Goal: Information Seeking & Learning: Find specific fact

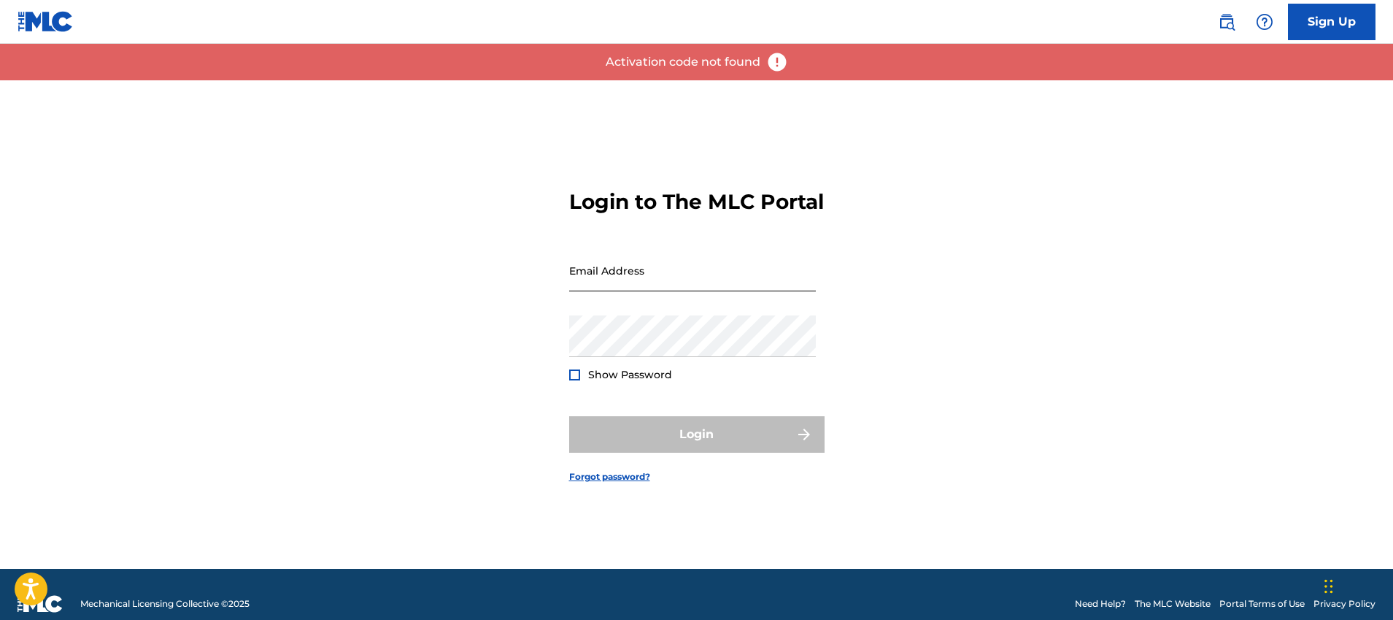
type input "[PERSON_NAME][EMAIL_ADDRESS][PERSON_NAME][DOMAIN_NAME]"
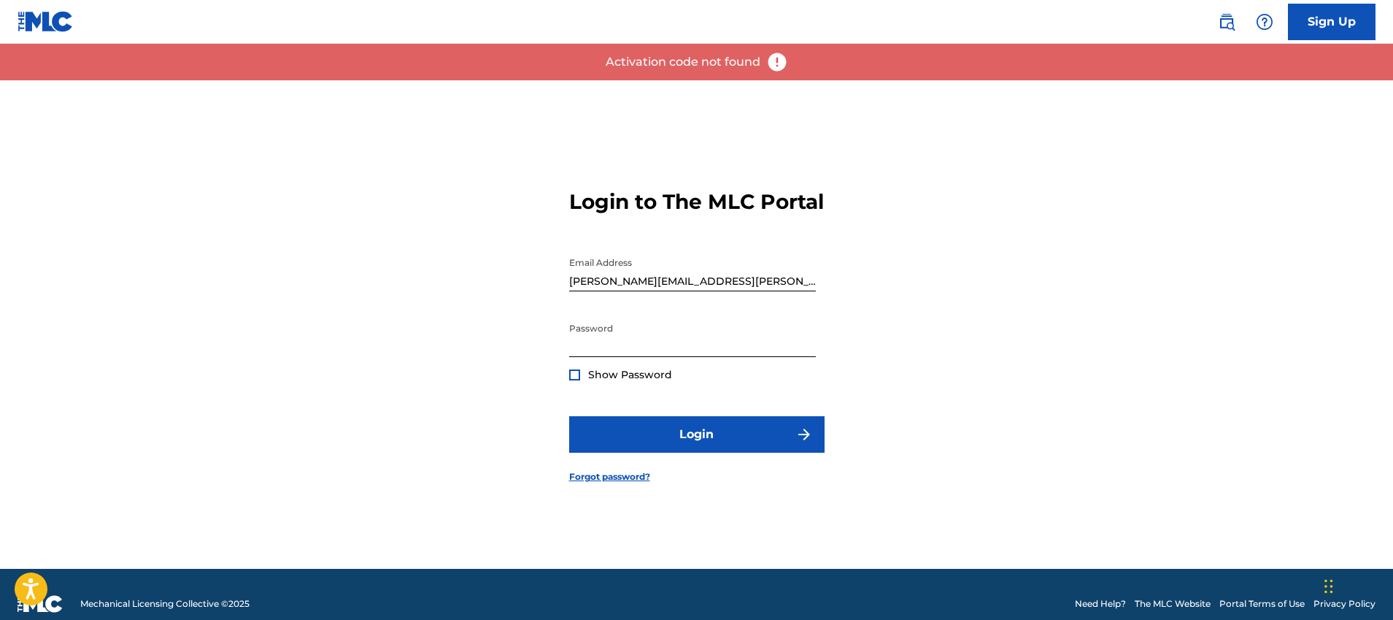
click at [569, 250] on div at bounding box center [569, 250] width 0 height 0
click at [1182, 66] on div "Activation code not found" at bounding box center [696, 62] width 1393 height 36
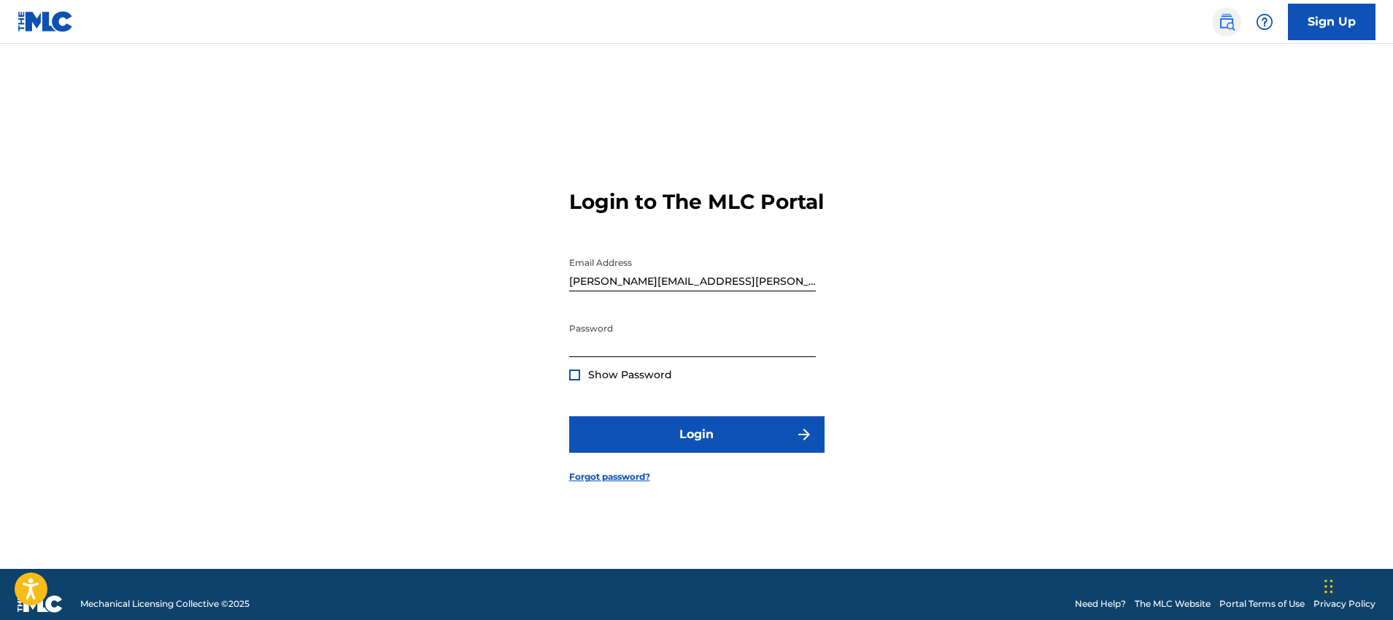
click at [1231, 18] on img at bounding box center [1227, 22] width 18 height 18
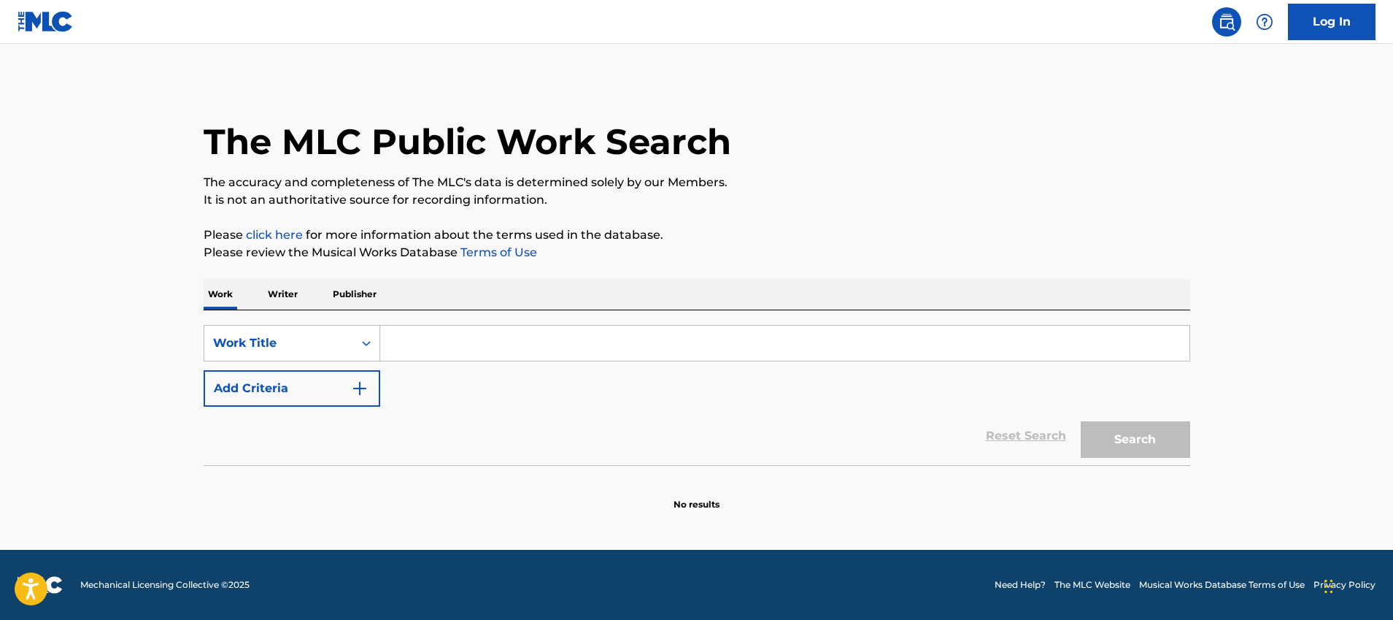
click at [478, 356] on input "Search Form" at bounding box center [784, 343] width 809 height 35
type input "No Face"
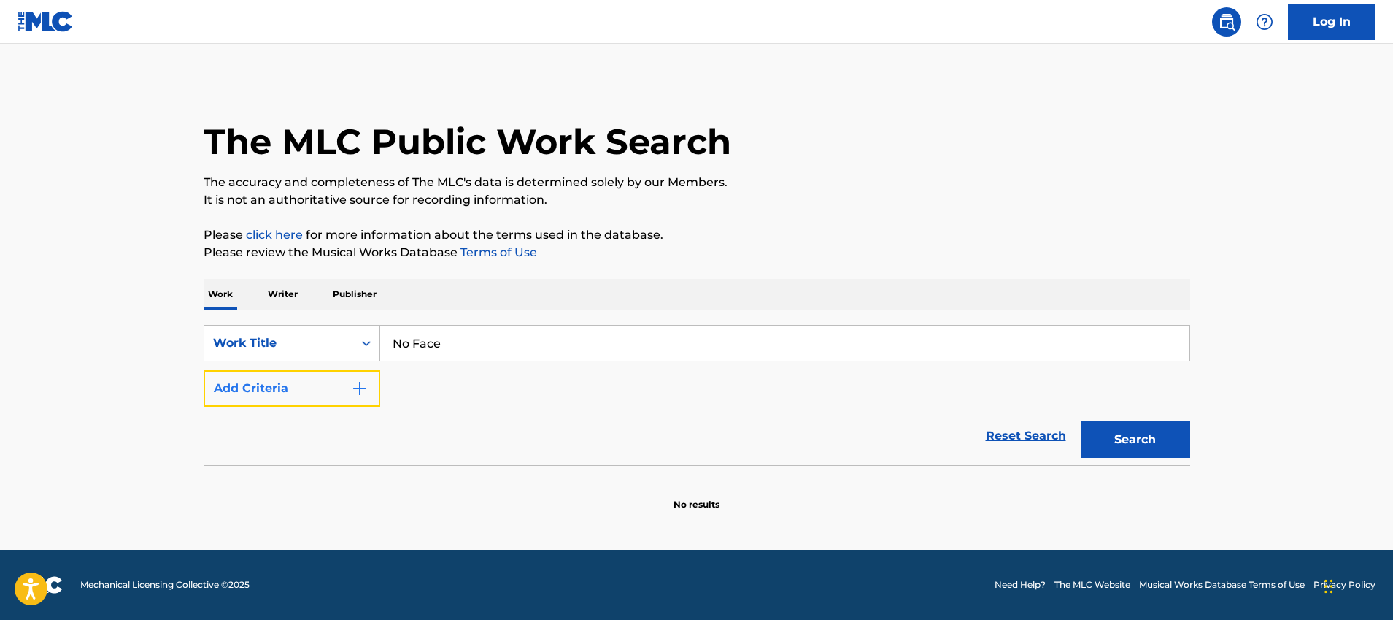
click at [354, 391] on img "Search Form" at bounding box center [360, 389] width 18 height 18
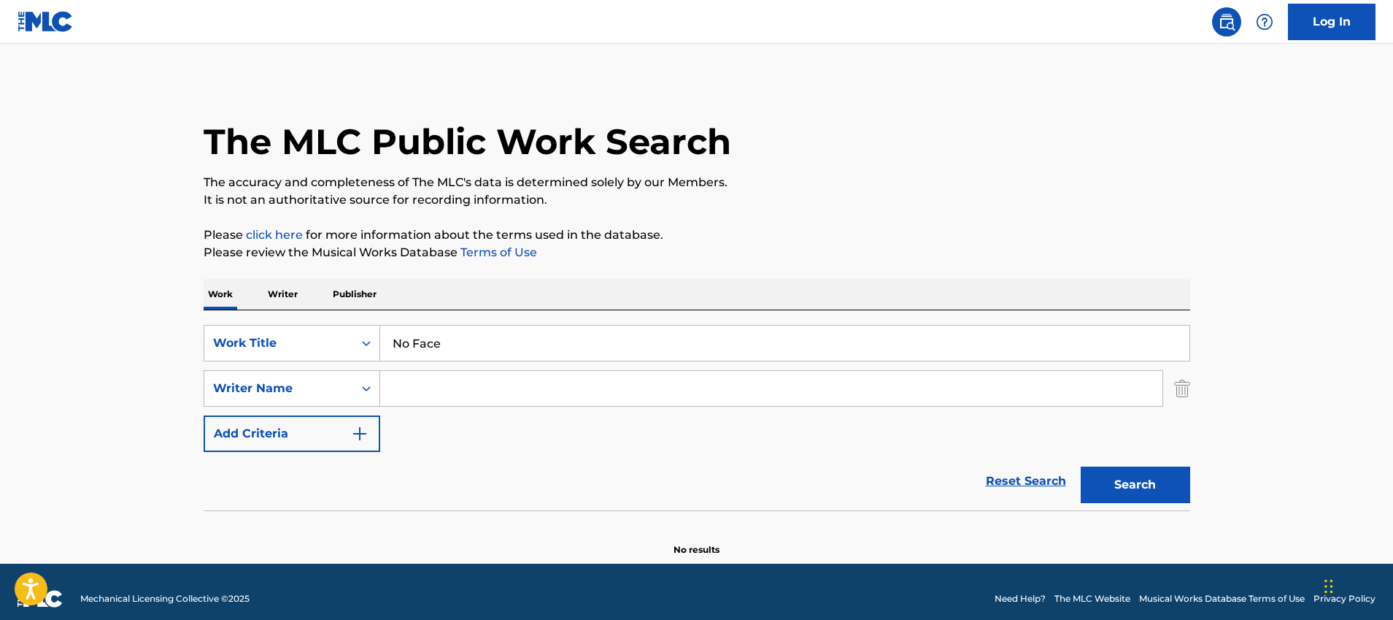
click at [435, 384] on input "Search Form" at bounding box center [771, 388] width 782 height 35
type input "[PERSON_NAME]"
click at [1081, 466] on button "Search" at bounding box center [1135, 484] width 109 height 36
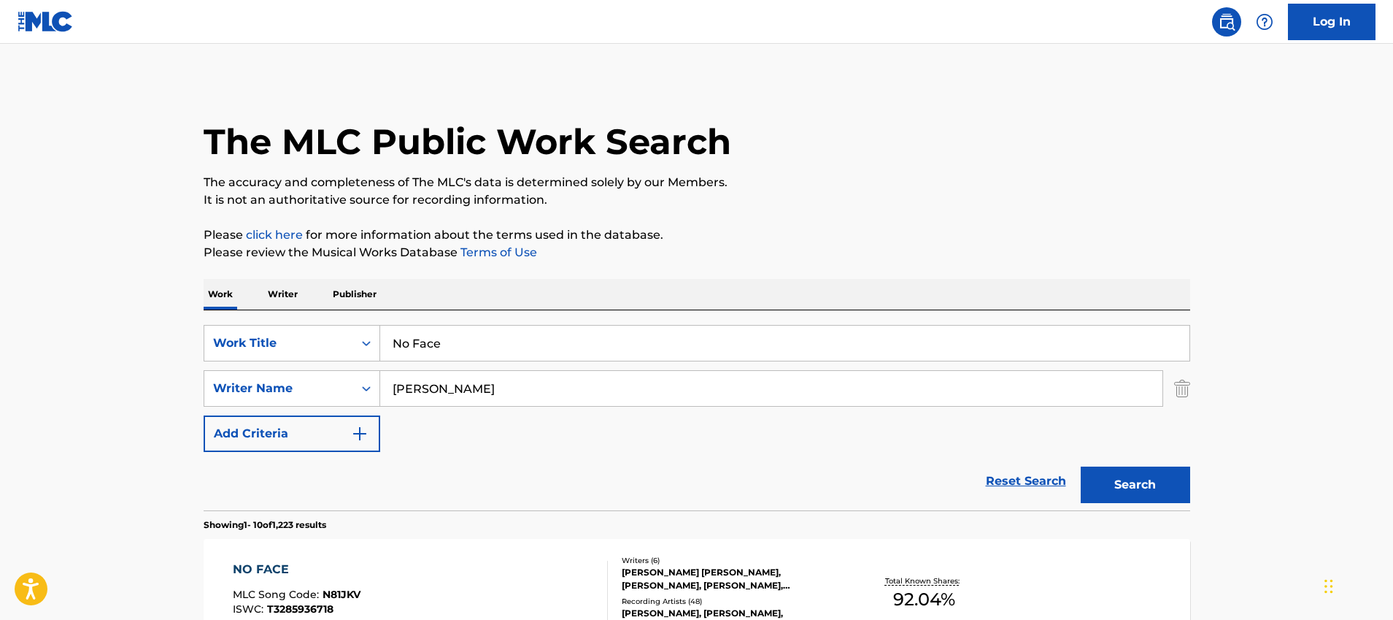
scroll to position [281, 0]
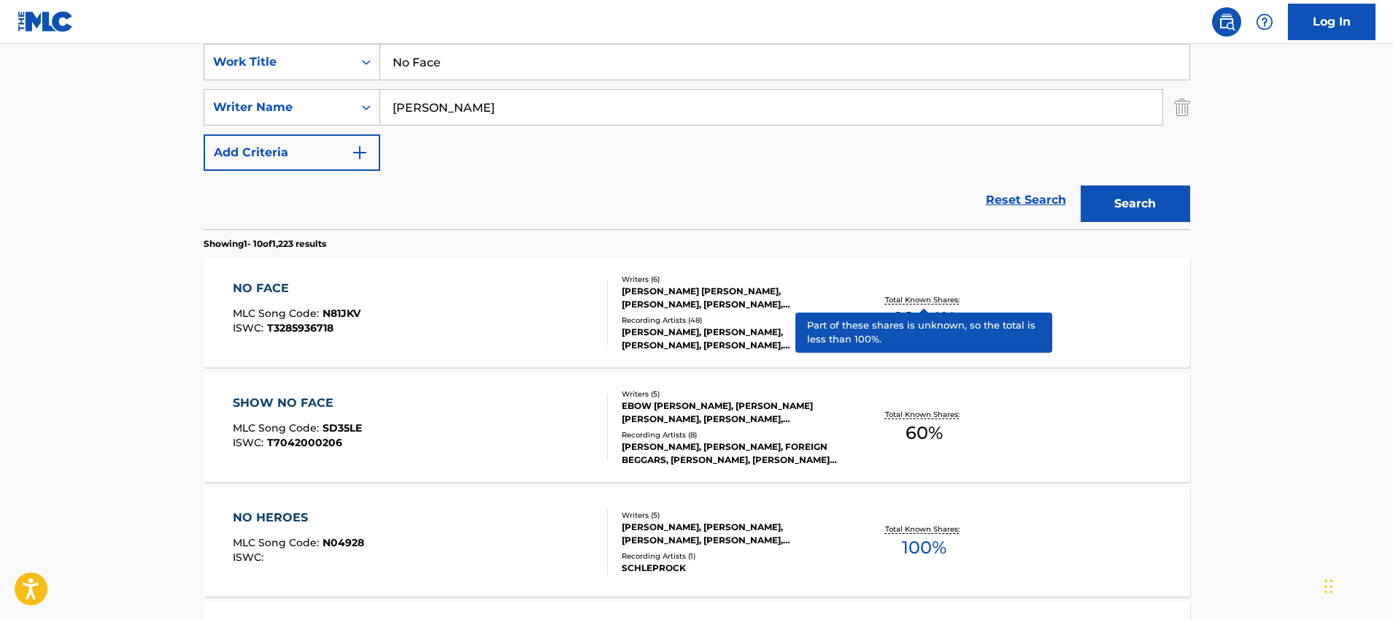
click at [945, 296] on p "Total Known Shares:" at bounding box center [924, 299] width 78 height 11
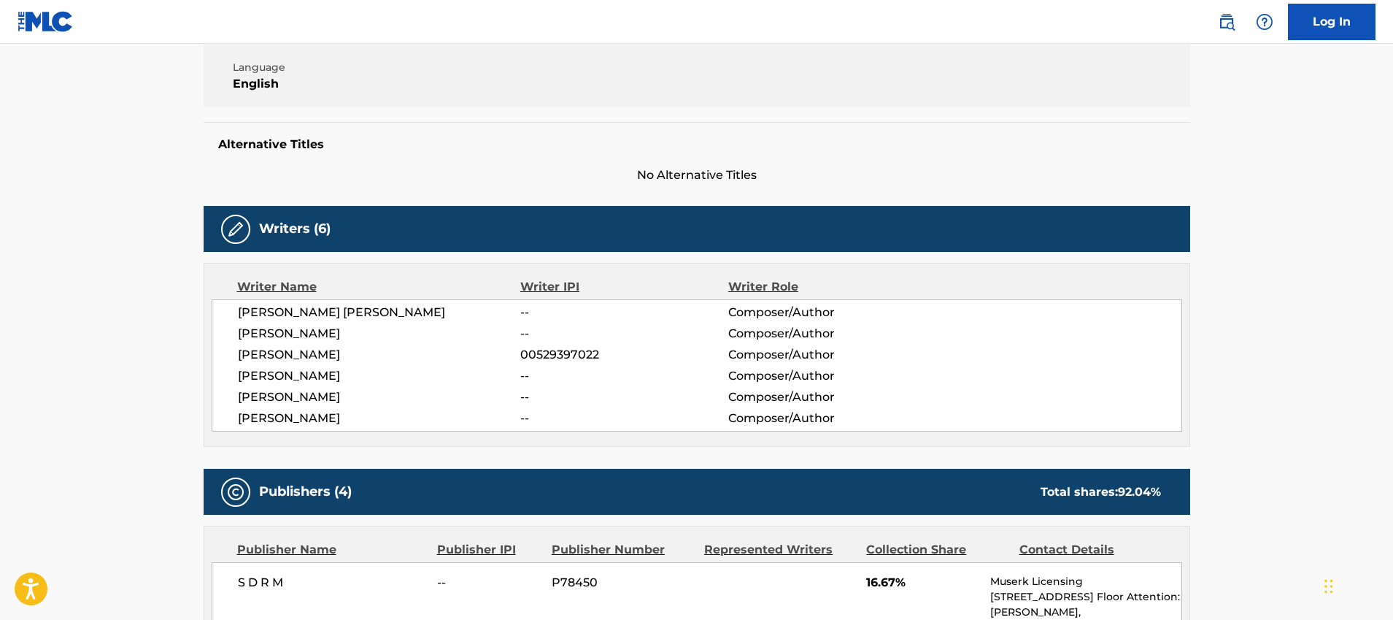
scroll to position [473, 0]
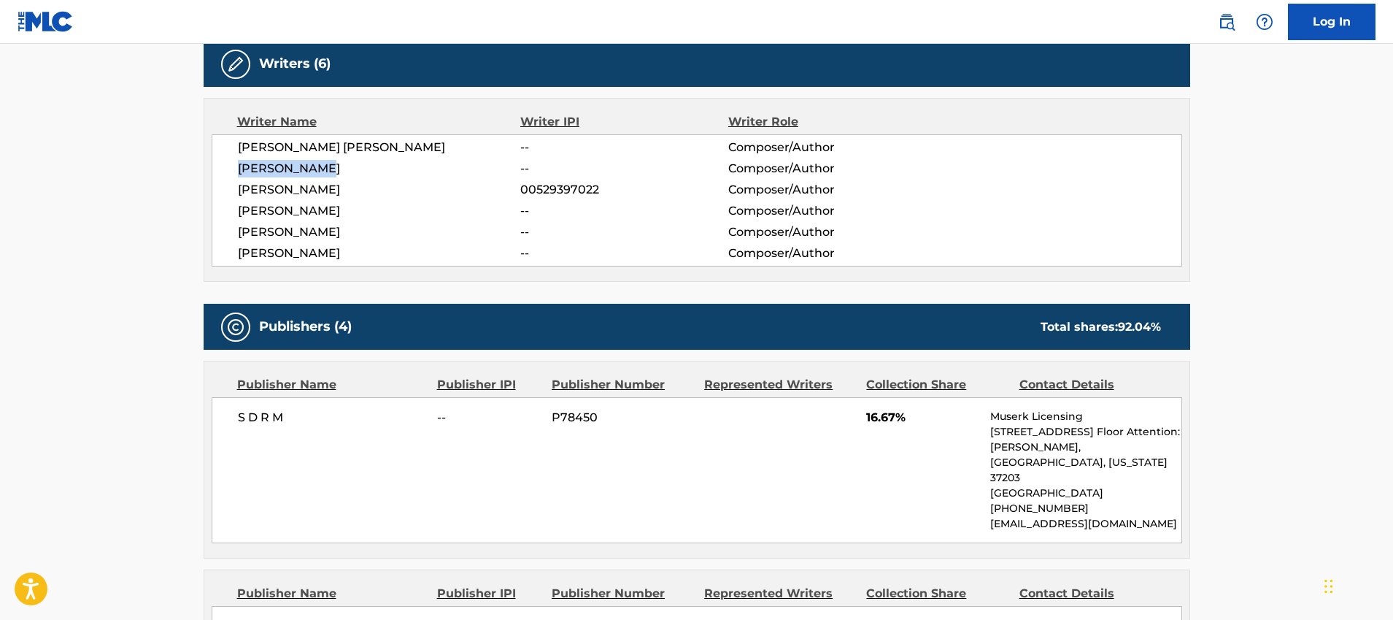
drag, startPoint x: 237, startPoint y: 169, endPoint x: 400, endPoint y: 176, distance: 162.9
click at [400, 176] on span "[PERSON_NAME]" at bounding box center [379, 169] width 283 height 18
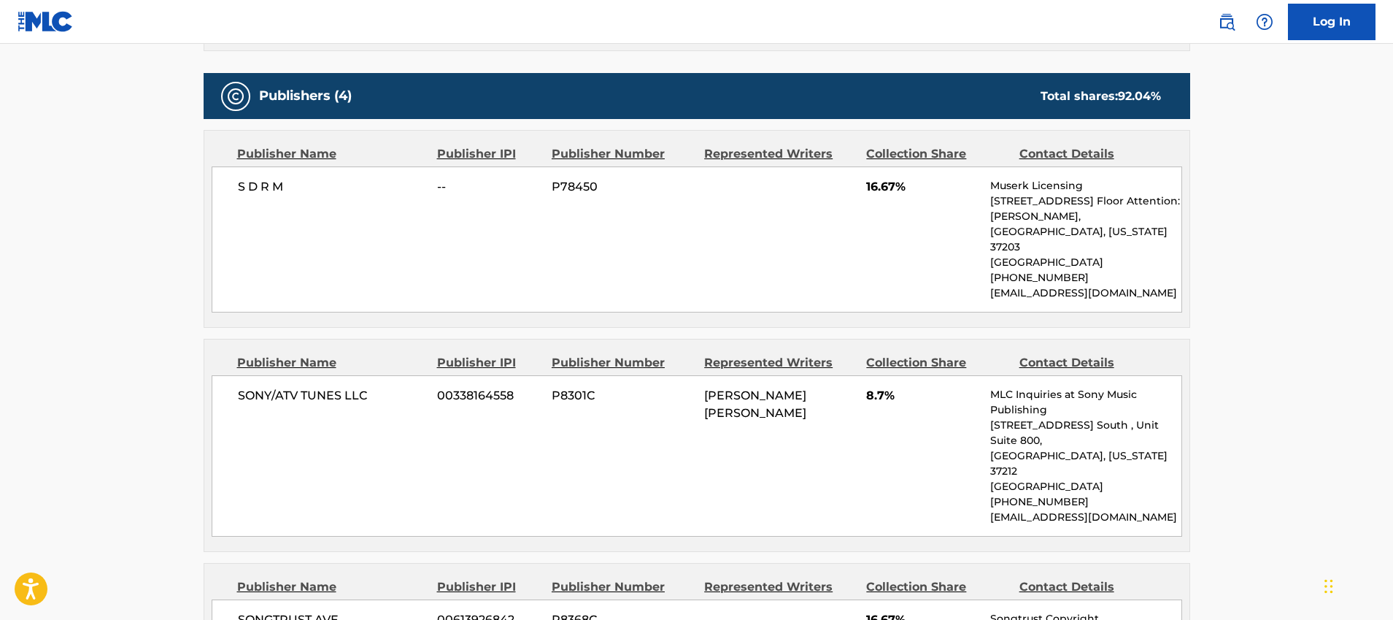
scroll to position [707, 0]
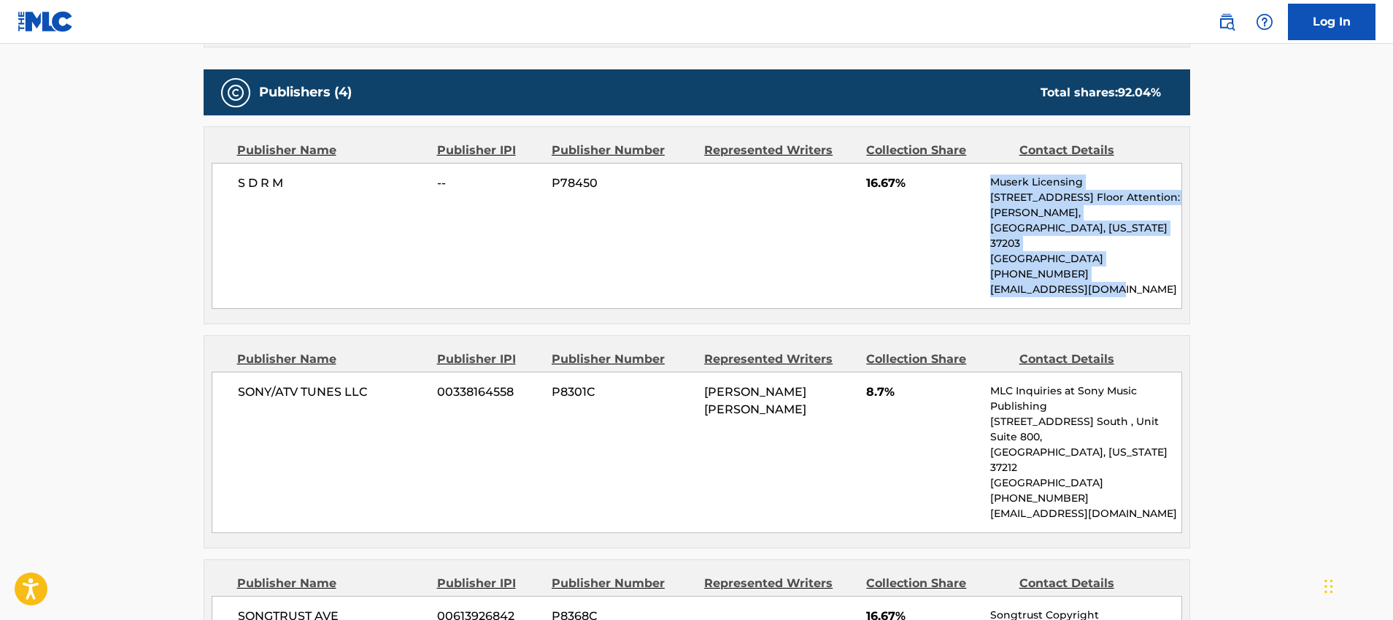
drag, startPoint x: 993, startPoint y: 178, endPoint x: 1123, endPoint y: 269, distance: 158.9
click at [1123, 269] on div "Muserk Licensing [STREET_ADDRESS][PERSON_NAME][US_STATE] [PHONE_NUMBER] [EMAIL_…" at bounding box center [1086, 235] width 191 height 123
click at [1123, 282] on p "[EMAIL_ADDRESS][DOMAIN_NAME]" at bounding box center [1086, 289] width 191 height 15
drag, startPoint x: 1123, startPoint y: 271, endPoint x: 994, endPoint y: 187, distance: 154.1
click at [994, 187] on div "Muserk Licensing [STREET_ADDRESS][PERSON_NAME][US_STATE] [PHONE_NUMBER] [EMAIL_…" at bounding box center [1086, 235] width 191 height 123
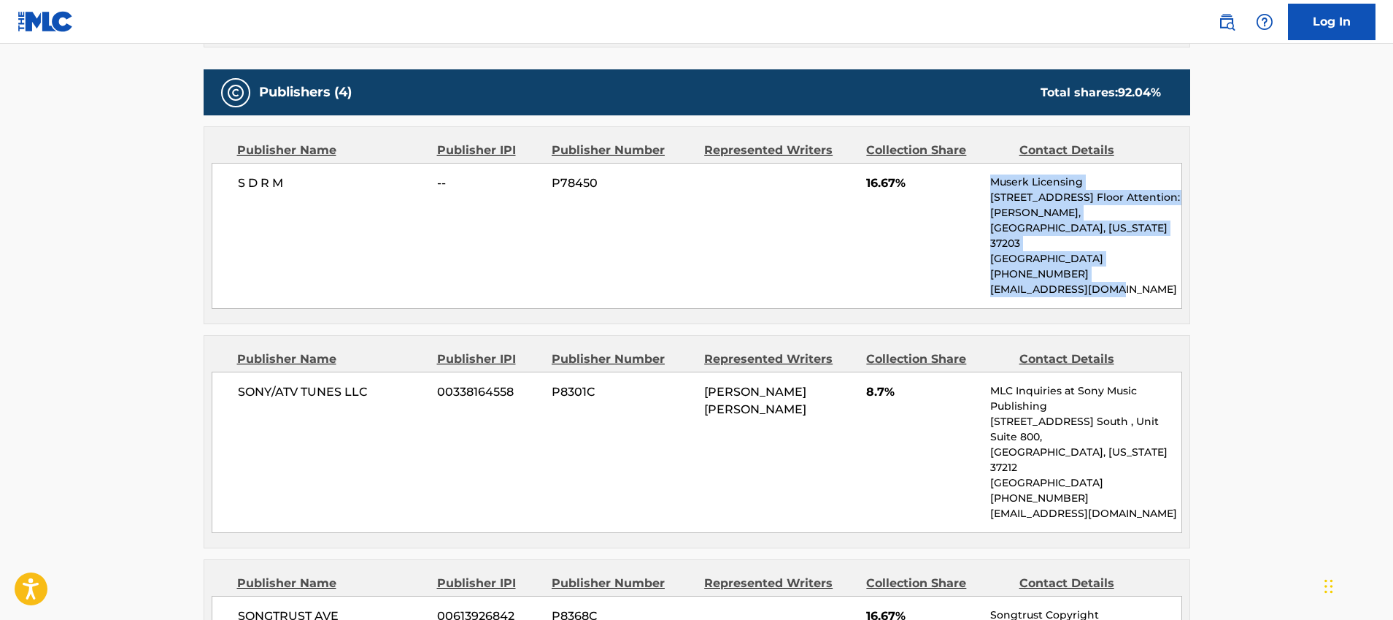
click at [994, 187] on p "Muserk Licensing" at bounding box center [1086, 181] width 191 height 15
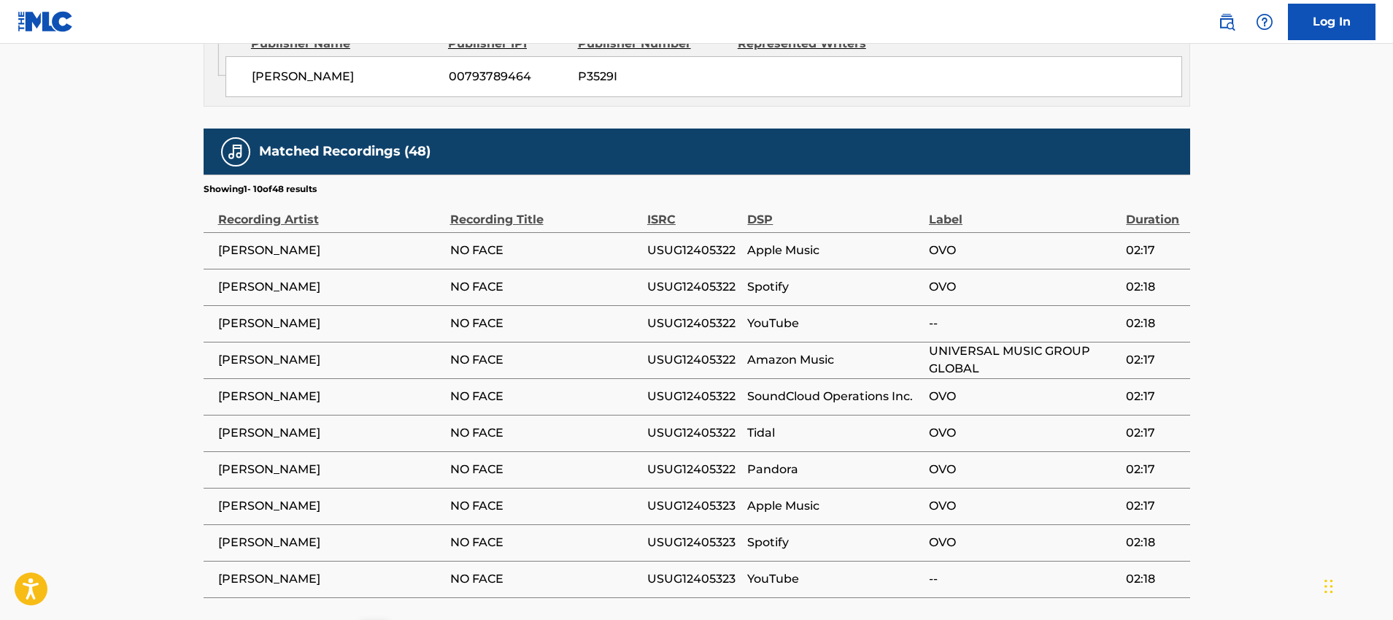
scroll to position [1605, 0]
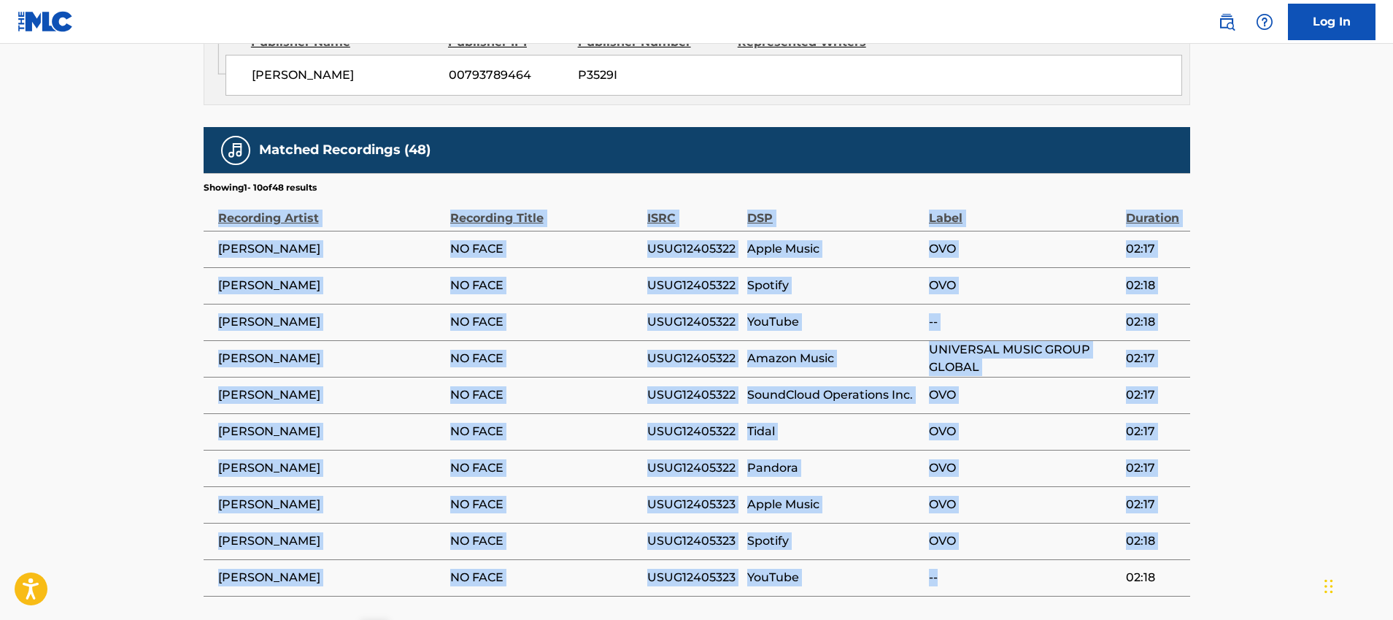
drag, startPoint x: 992, startPoint y: 497, endPoint x: 1268, endPoint y: 355, distance: 310.5
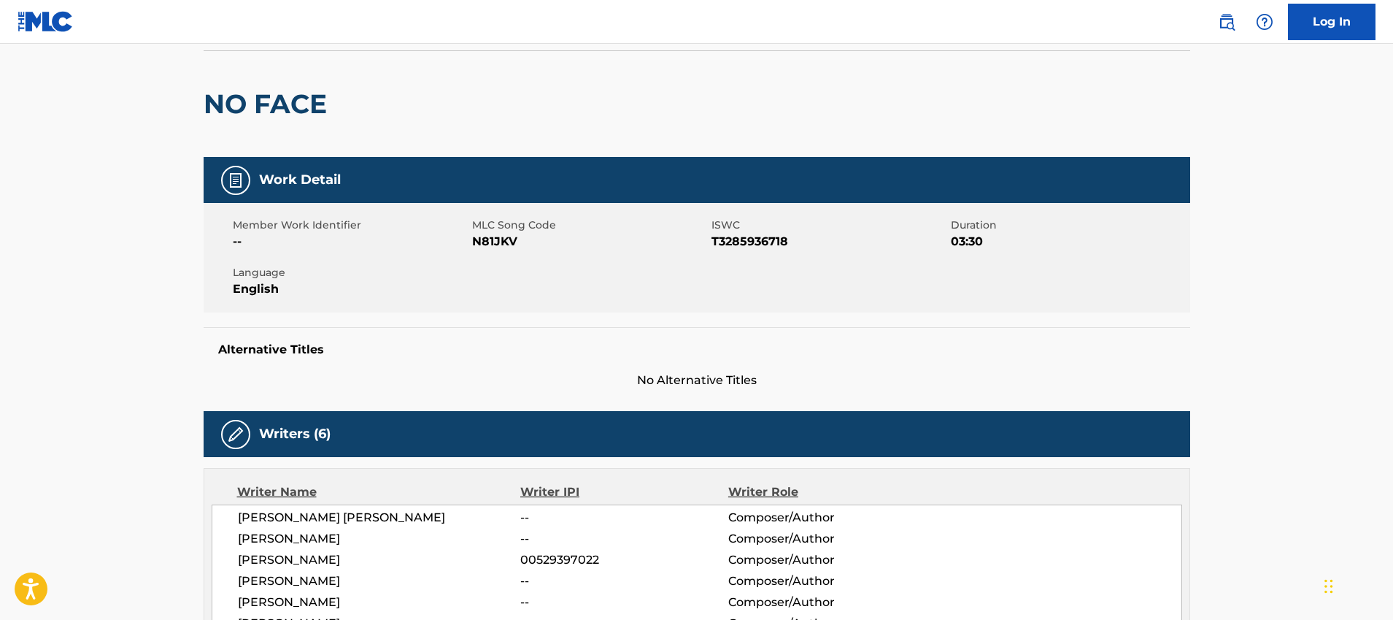
scroll to position [0, 0]
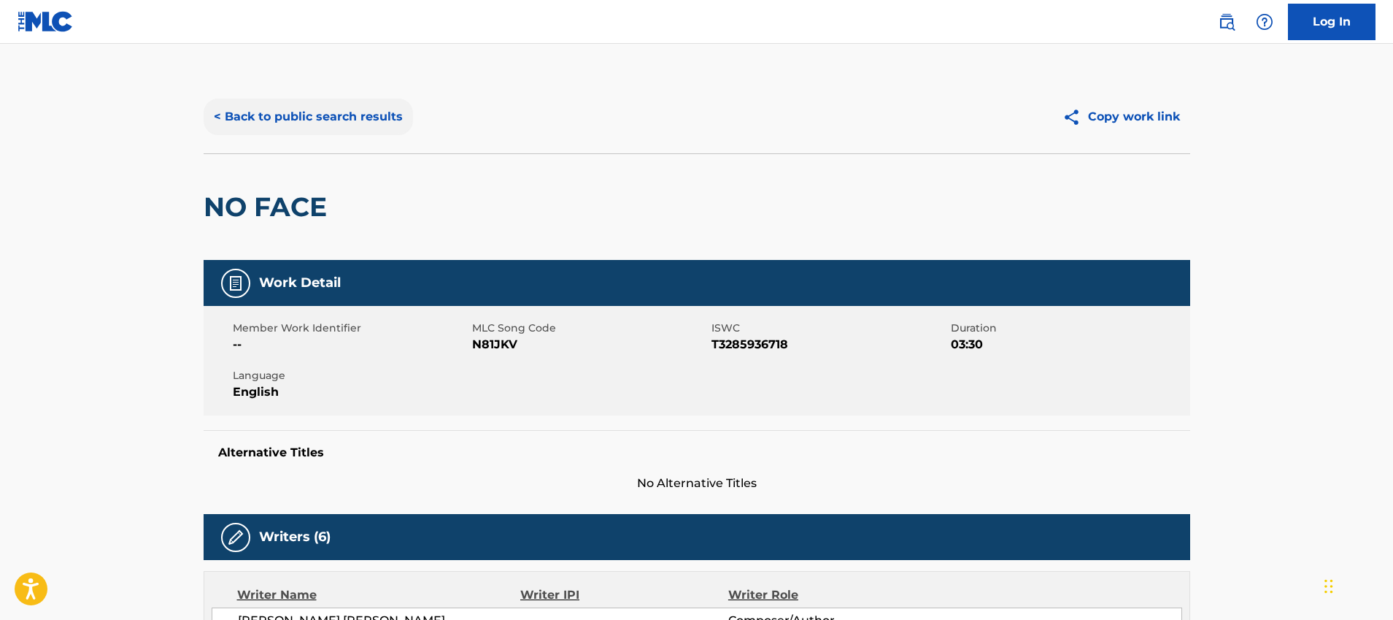
click at [378, 118] on button "< Back to public search results" at bounding box center [308, 117] width 209 height 36
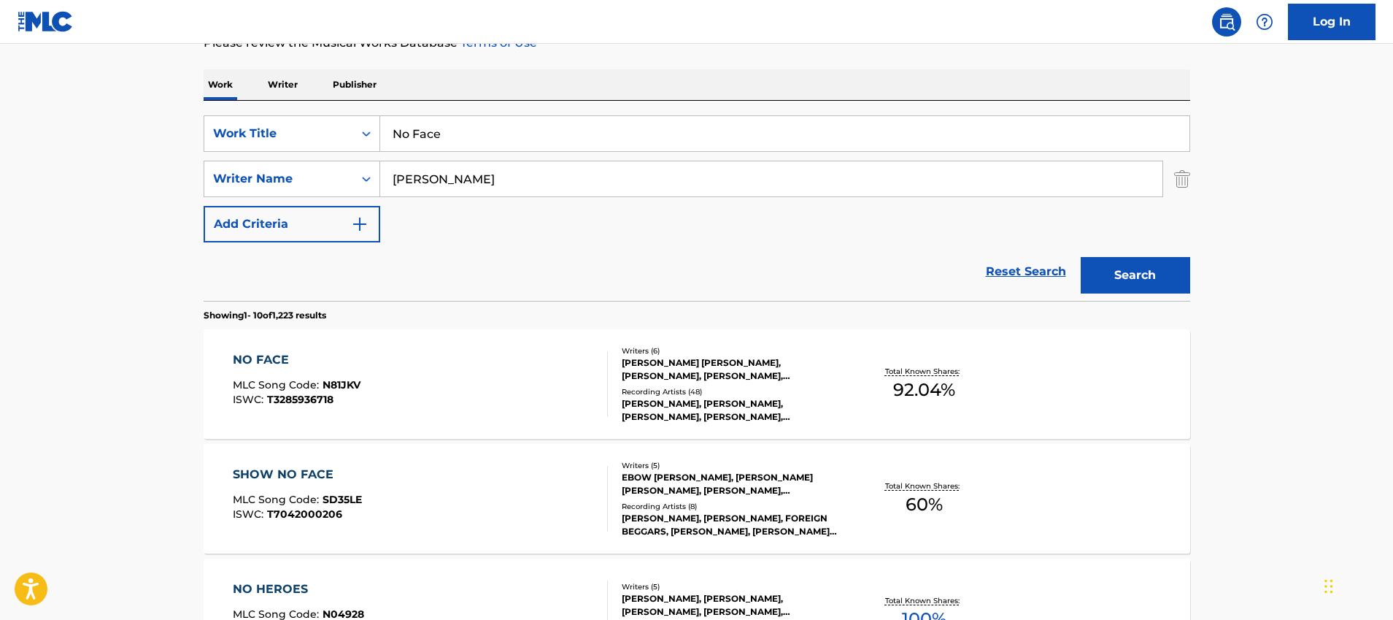
scroll to position [180, 0]
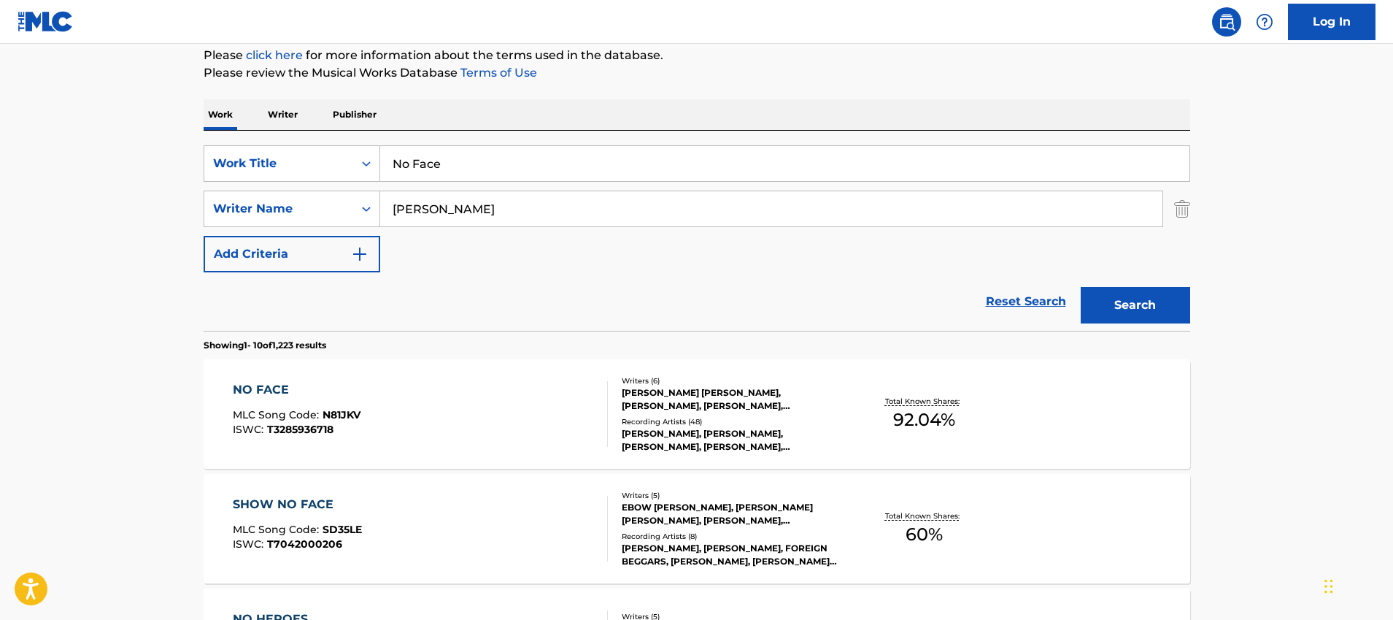
click at [618, 170] on input "No Face" at bounding box center [784, 163] width 809 height 35
click at [620, 169] on input "No Face" at bounding box center [784, 163] width 809 height 35
click at [631, 157] on input "No Face" at bounding box center [784, 163] width 809 height 35
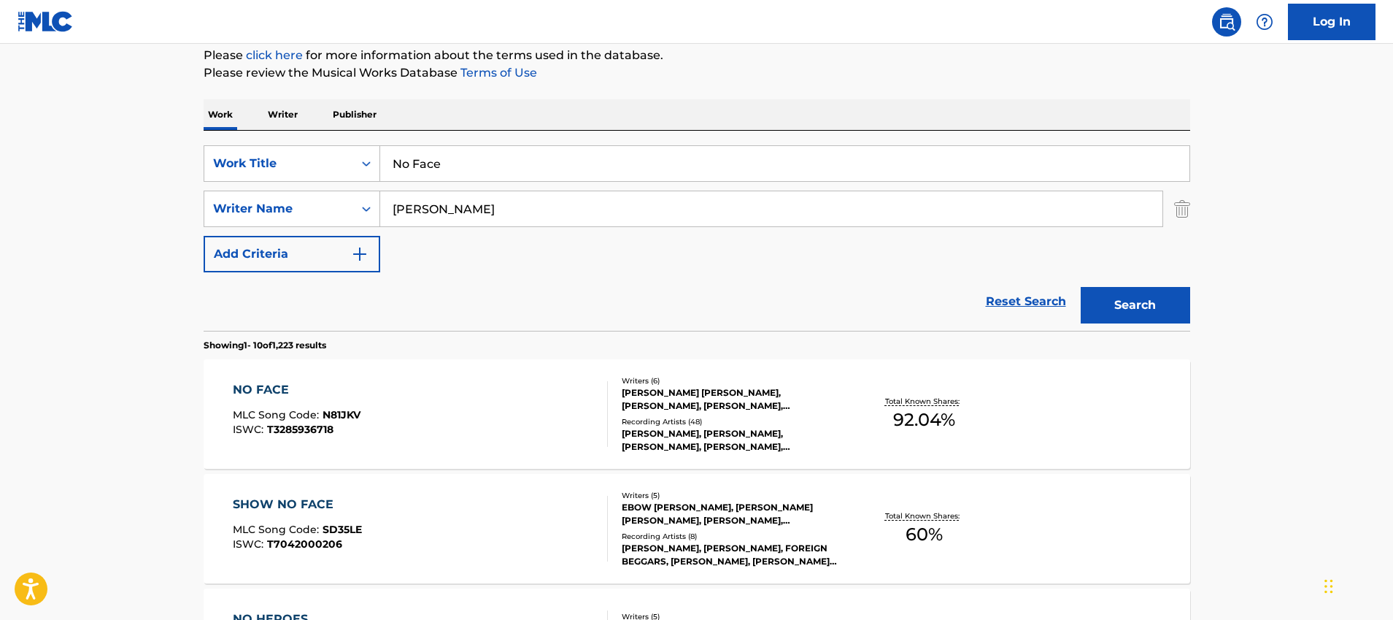
click at [631, 157] on input "No Face" at bounding box center [784, 163] width 809 height 35
click at [1081, 287] on button "Search" at bounding box center [1135, 305] width 109 height 36
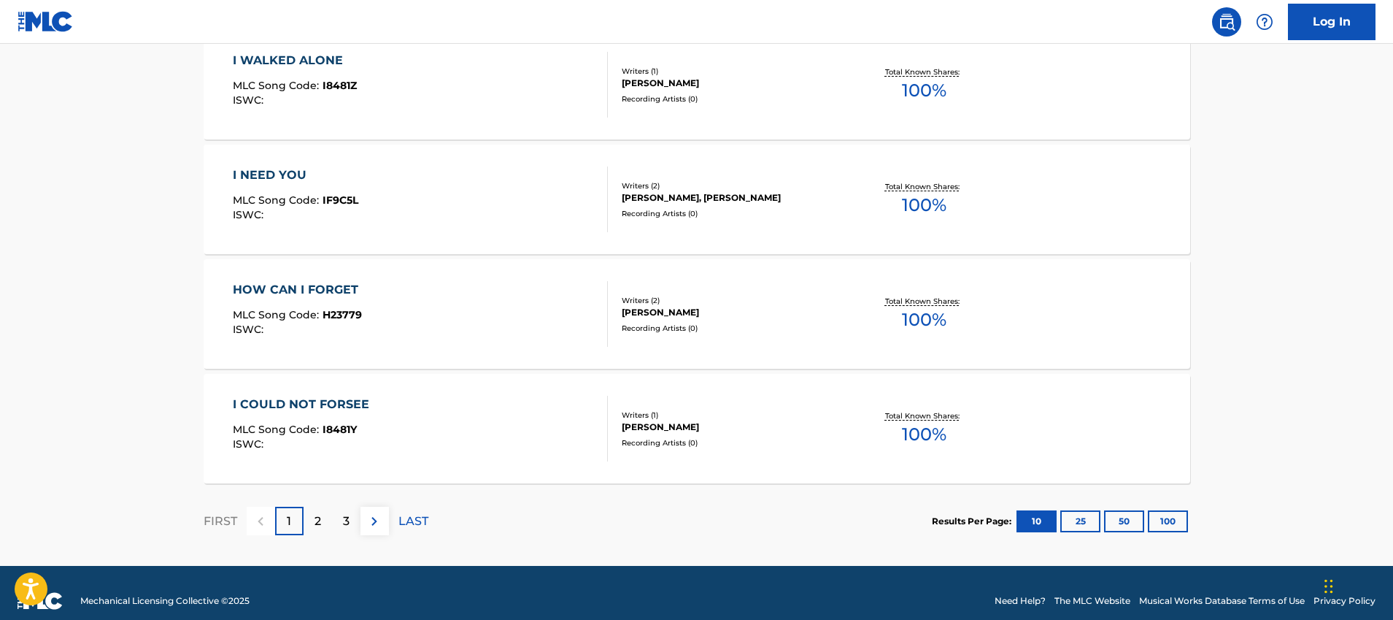
scroll to position [1212, 0]
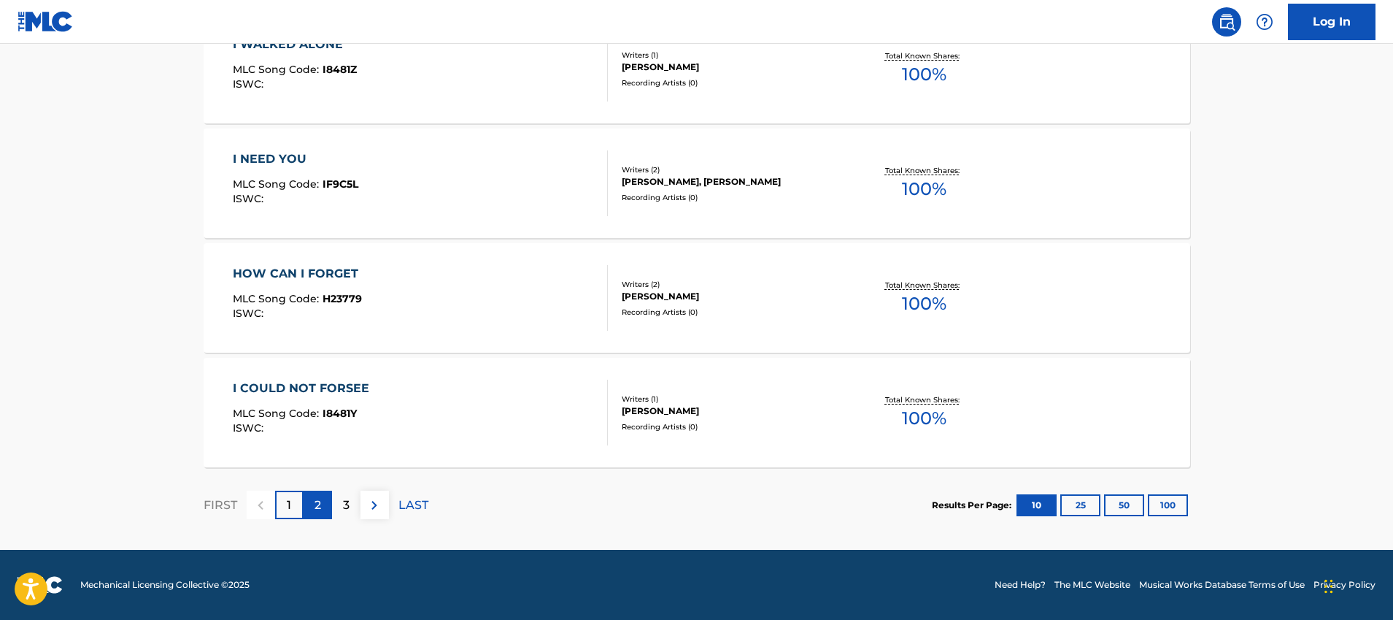
click at [323, 514] on div "2" at bounding box center [318, 505] width 28 height 28
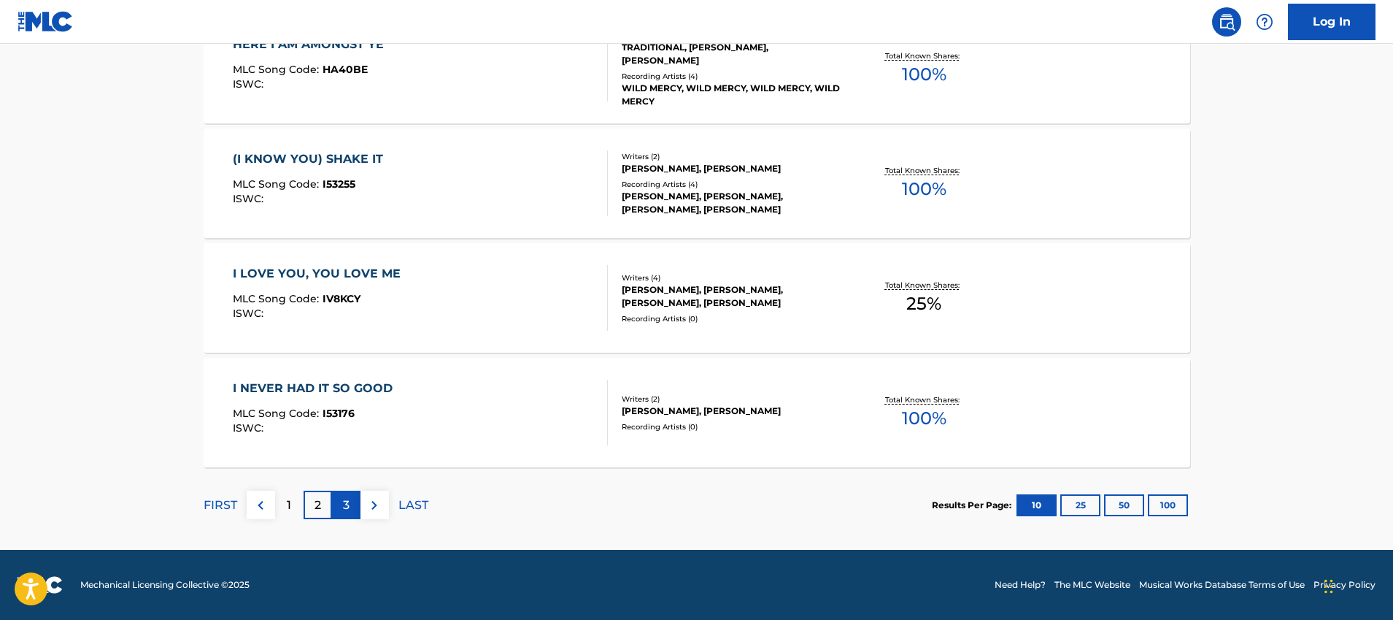
click at [340, 514] on div "3" at bounding box center [346, 505] width 28 height 28
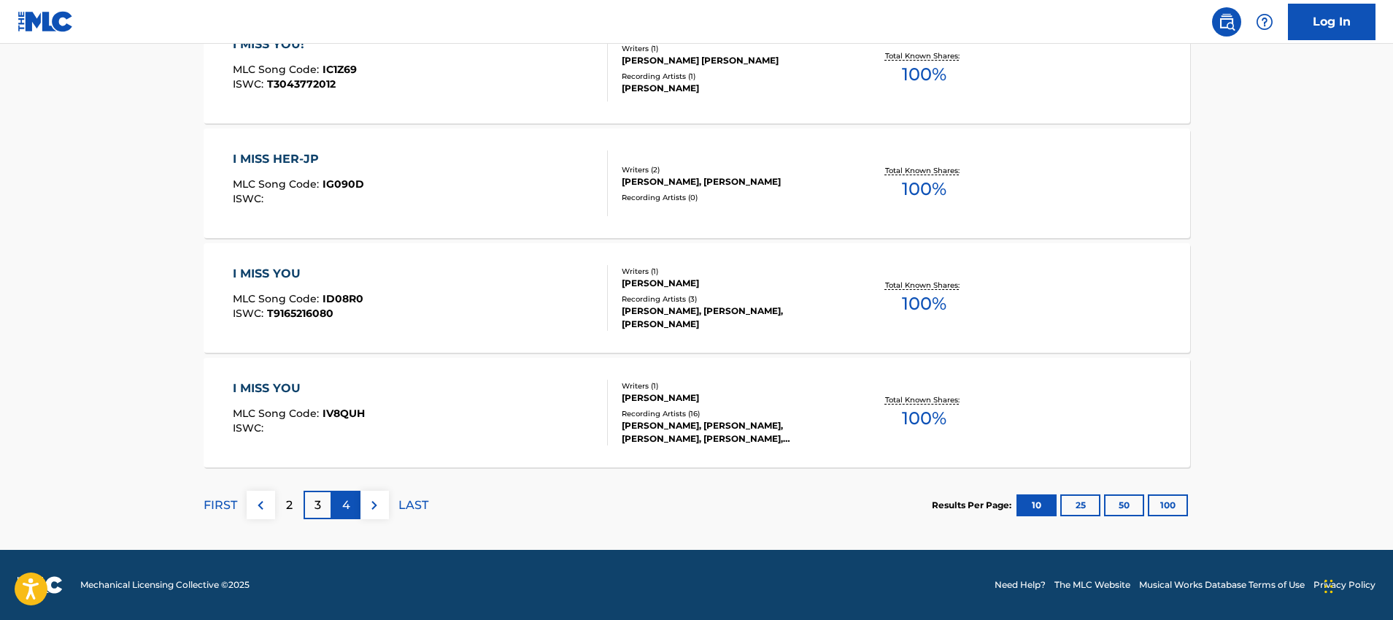
click at [349, 512] on p "4" at bounding box center [346, 505] width 8 height 18
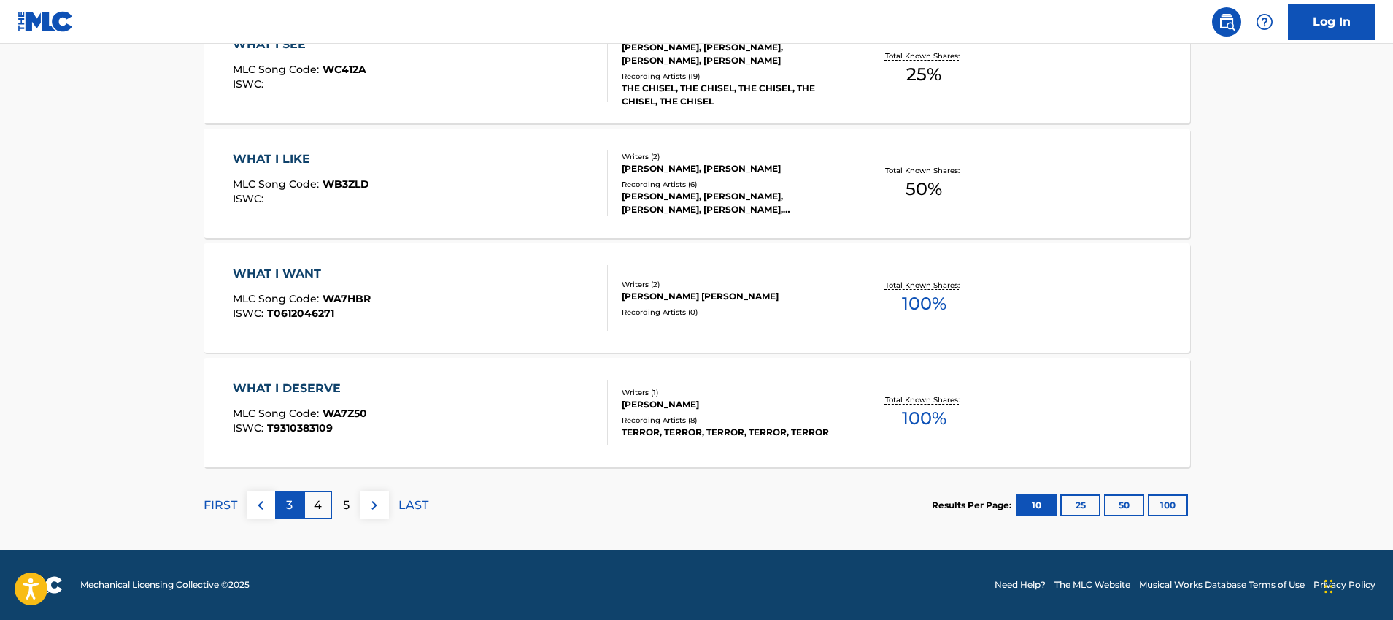
click at [281, 508] on div "3" at bounding box center [289, 505] width 28 height 28
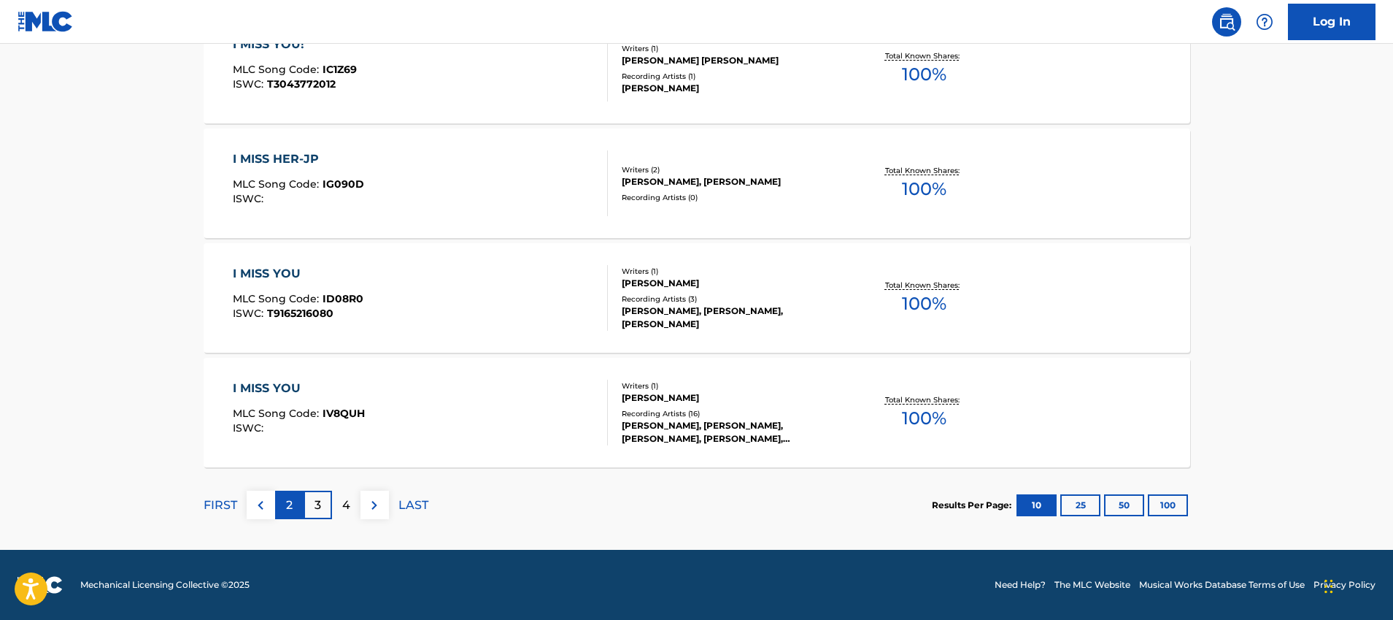
click at [294, 509] on div "2" at bounding box center [289, 505] width 28 height 28
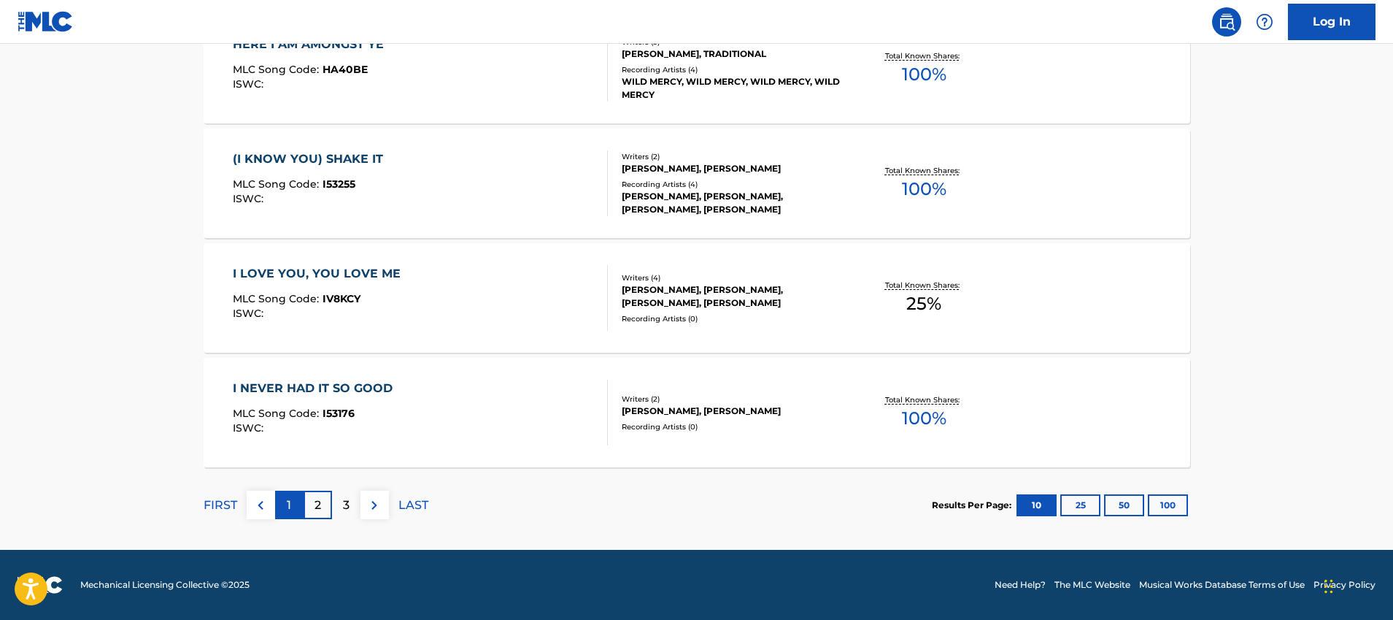
click at [295, 509] on div "1" at bounding box center [289, 505] width 28 height 28
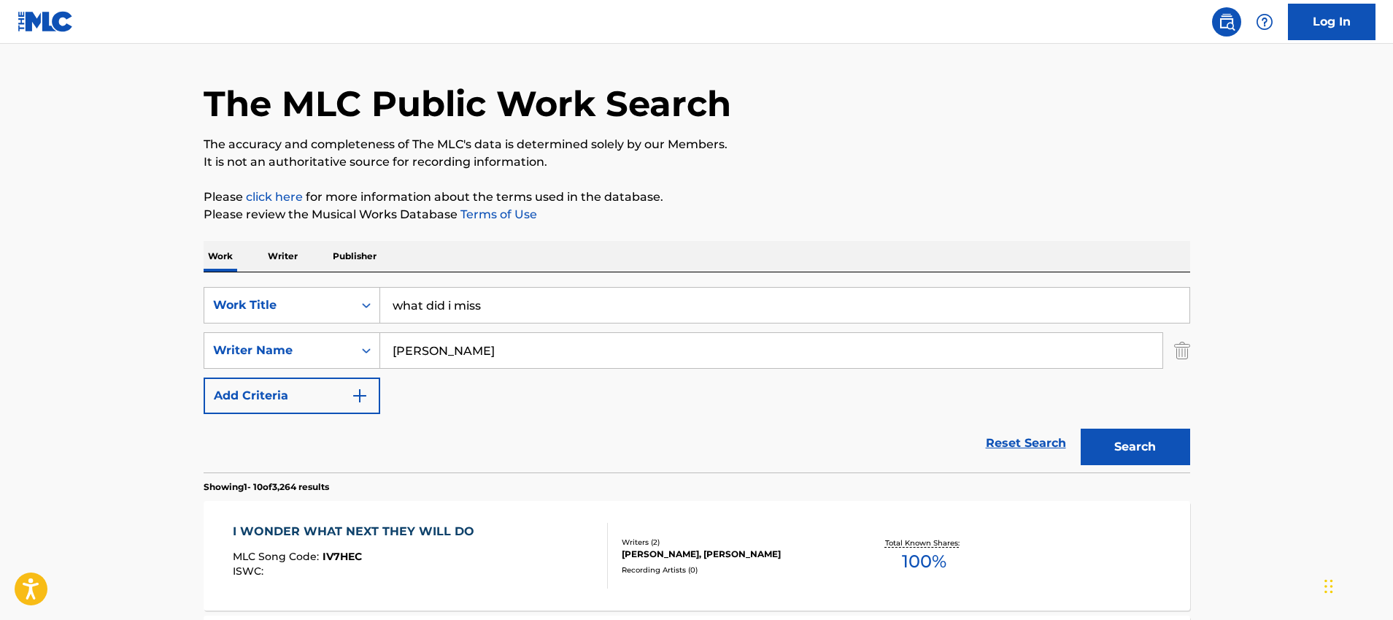
scroll to position [0, 0]
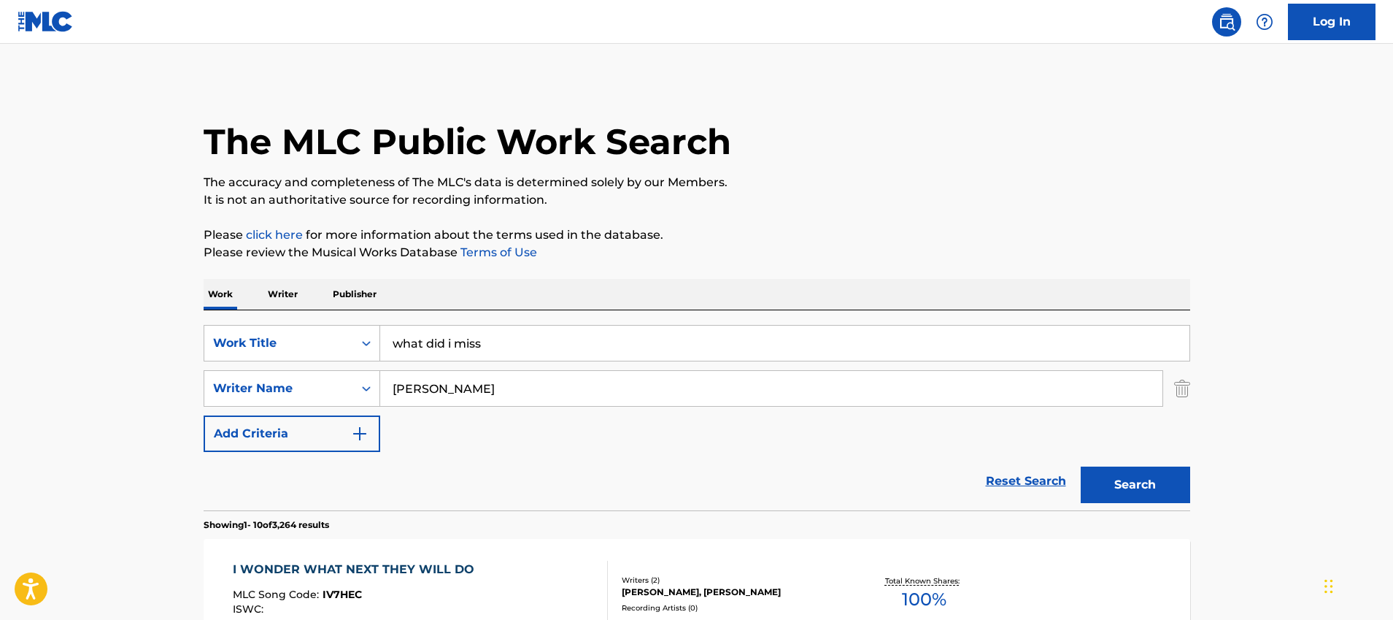
click at [719, 335] on input "what did i miss" at bounding box center [784, 343] width 809 height 35
type input "somebody loves me"
click at [1081, 466] on button "Search" at bounding box center [1135, 484] width 109 height 36
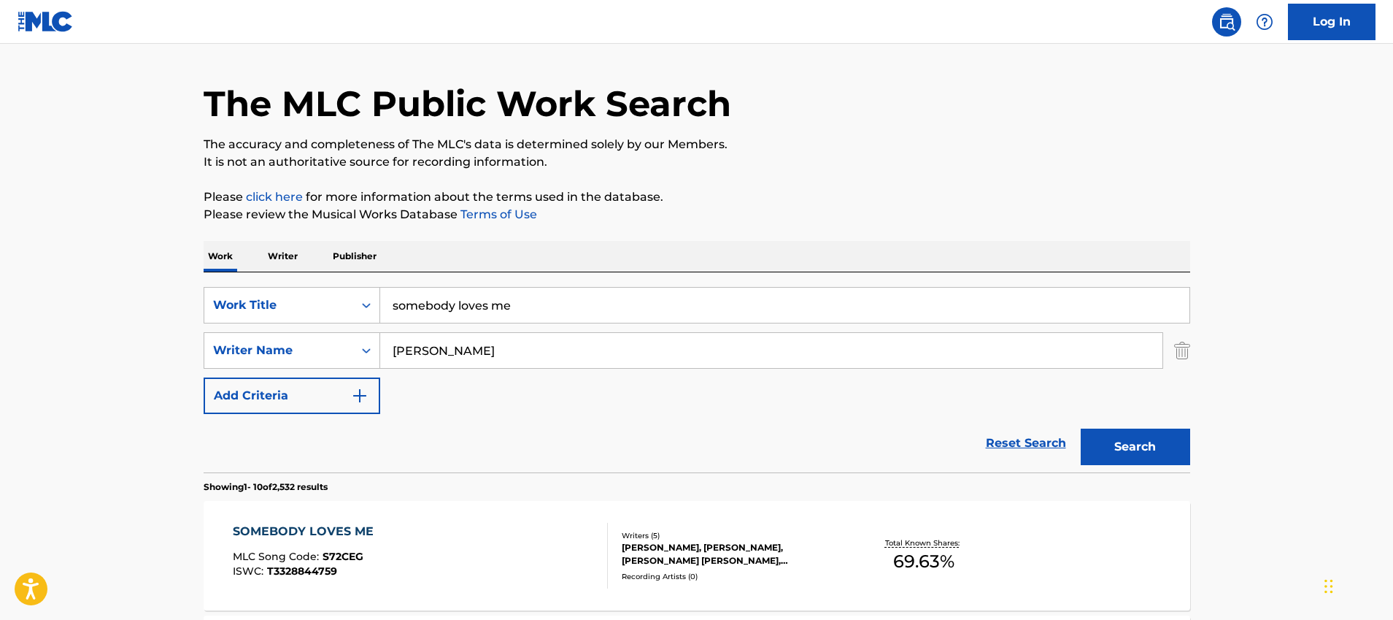
scroll to position [285, 0]
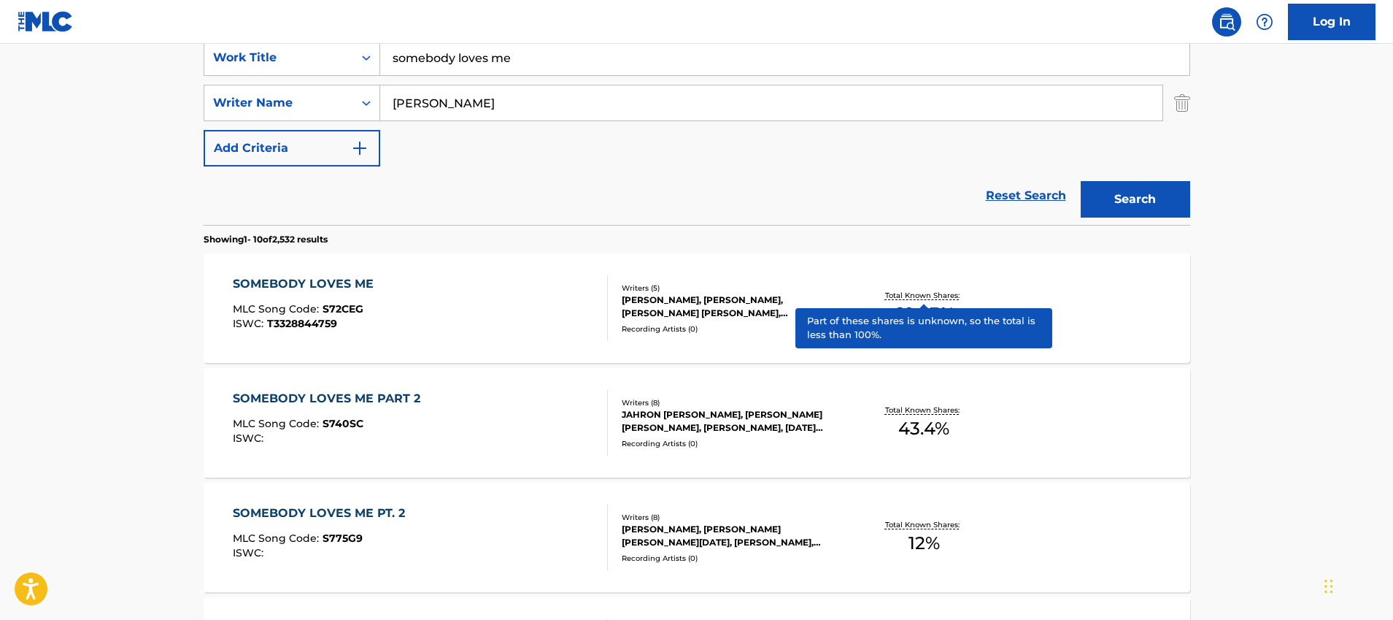
click at [909, 296] on p "Total Known Shares:" at bounding box center [924, 295] width 78 height 11
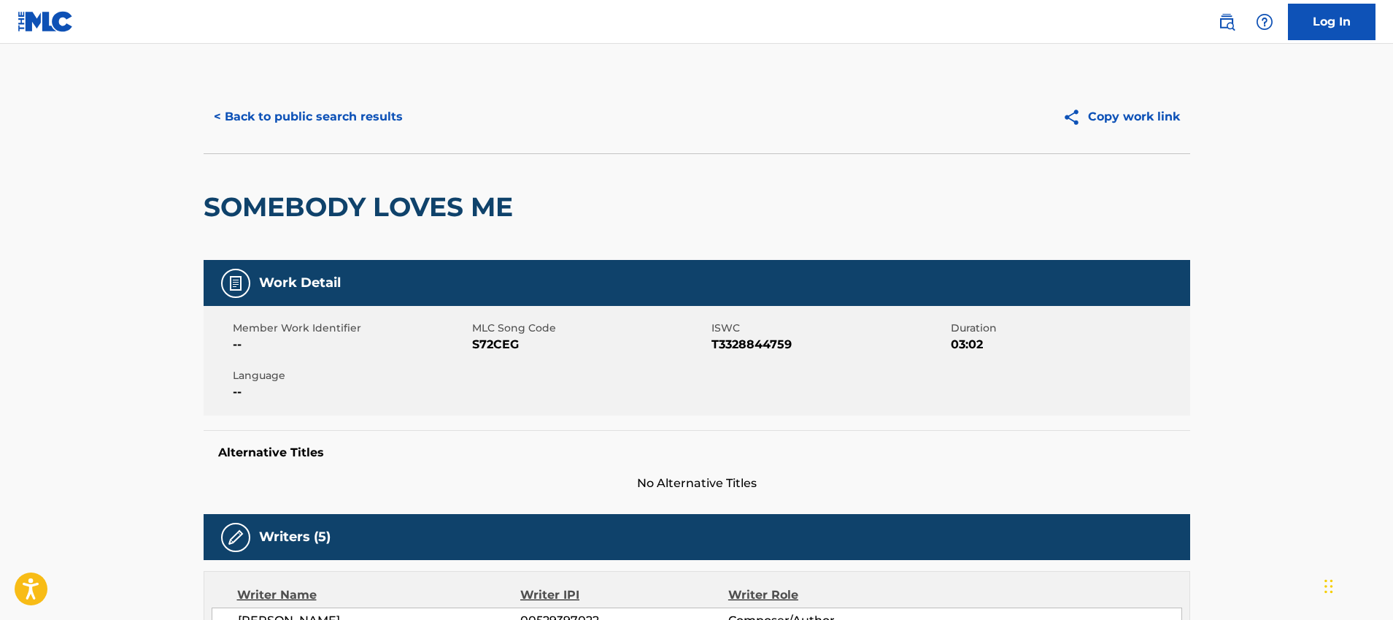
drag, startPoint x: 963, startPoint y: 385, endPoint x: 1109, endPoint y: 346, distance: 150.3
click at [1109, 346] on div "Member Work Identifier -- MLC Song Code S72CEG ISWC T3328844759 Duration 03:02 …" at bounding box center [697, 360] width 987 height 109
click at [1109, 345] on span "03:02" at bounding box center [1069, 345] width 236 height 18
drag, startPoint x: 1096, startPoint y: 385, endPoint x: 1079, endPoint y: 375, distance: 19.9
click at [1079, 375] on div "Member Work Identifier -- MLC Song Code S72CEG ISWC T3328844759 Duration 03:02 …" at bounding box center [697, 360] width 987 height 109
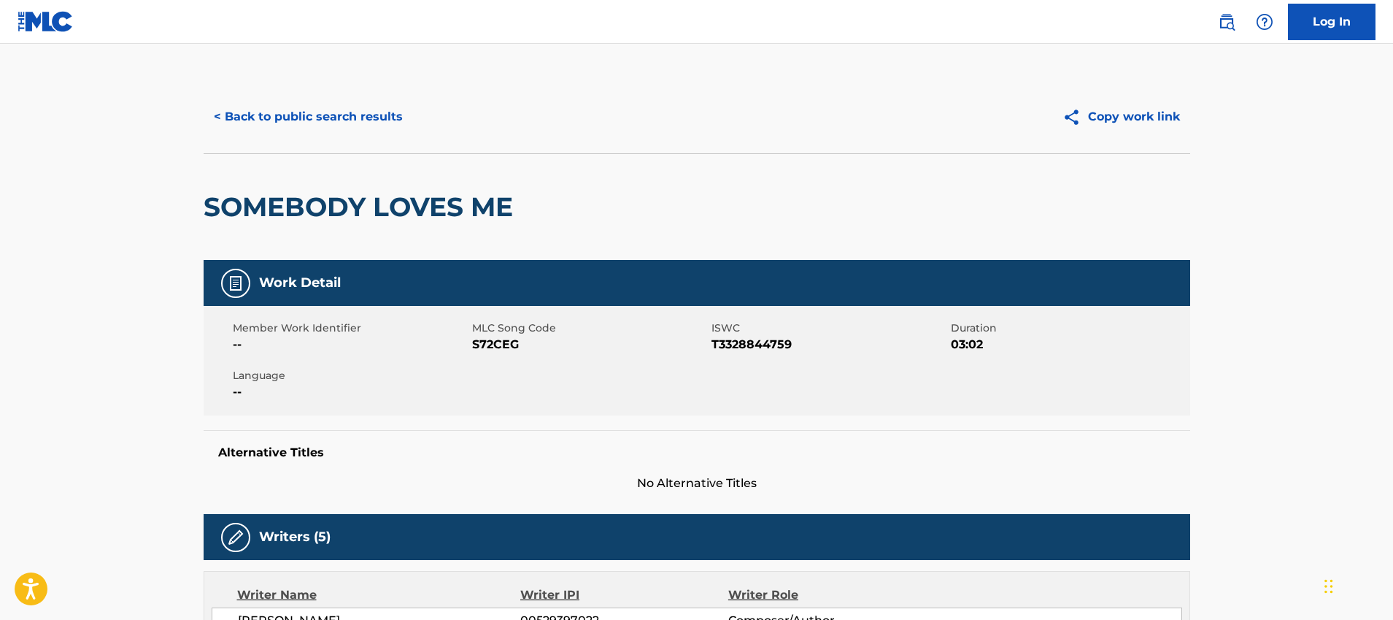
click at [1079, 375] on div "Member Work Identifier -- MLC Song Code S72CEG ISWC T3328844759 Duration 03:02 …" at bounding box center [697, 360] width 987 height 109
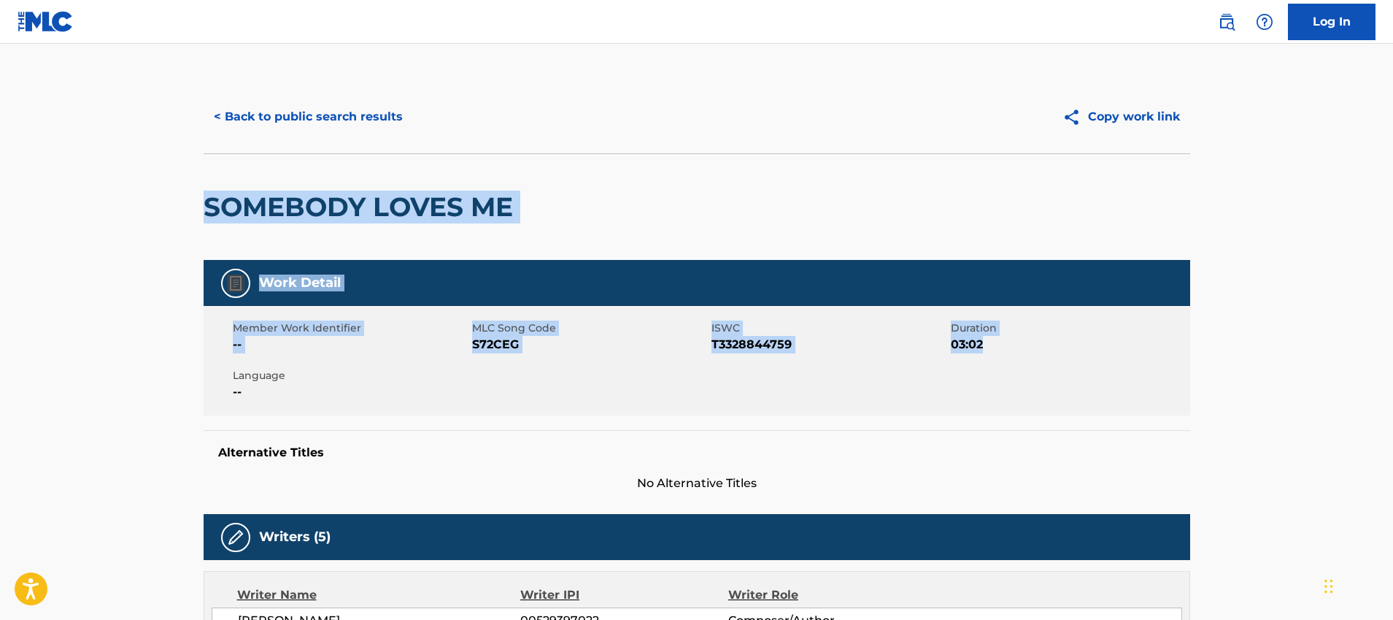
drag, startPoint x: 1063, startPoint y: 395, endPoint x: 919, endPoint y: 171, distance: 266.3
click at [919, 171] on div "SOMEBODY LOVES ME" at bounding box center [697, 206] width 987 height 107
drag, startPoint x: 801, startPoint y: 164, endPoint x: 1129, endPoint y: 412, distance: 411.5
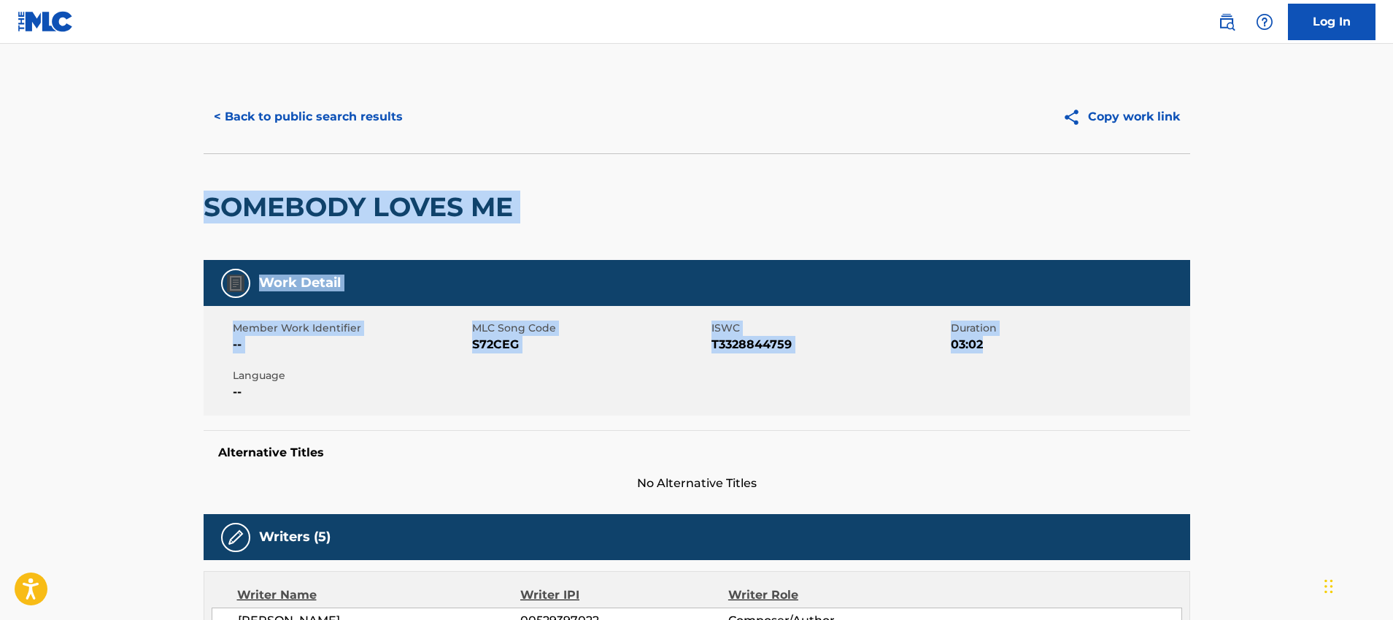
click at [1129, 412] on div "Member Work Identifier -- MLC Song Code S72CEG ISWC T3328844759 Duration 03:02 …" at bounding box center [697, 360] width 987 height 109
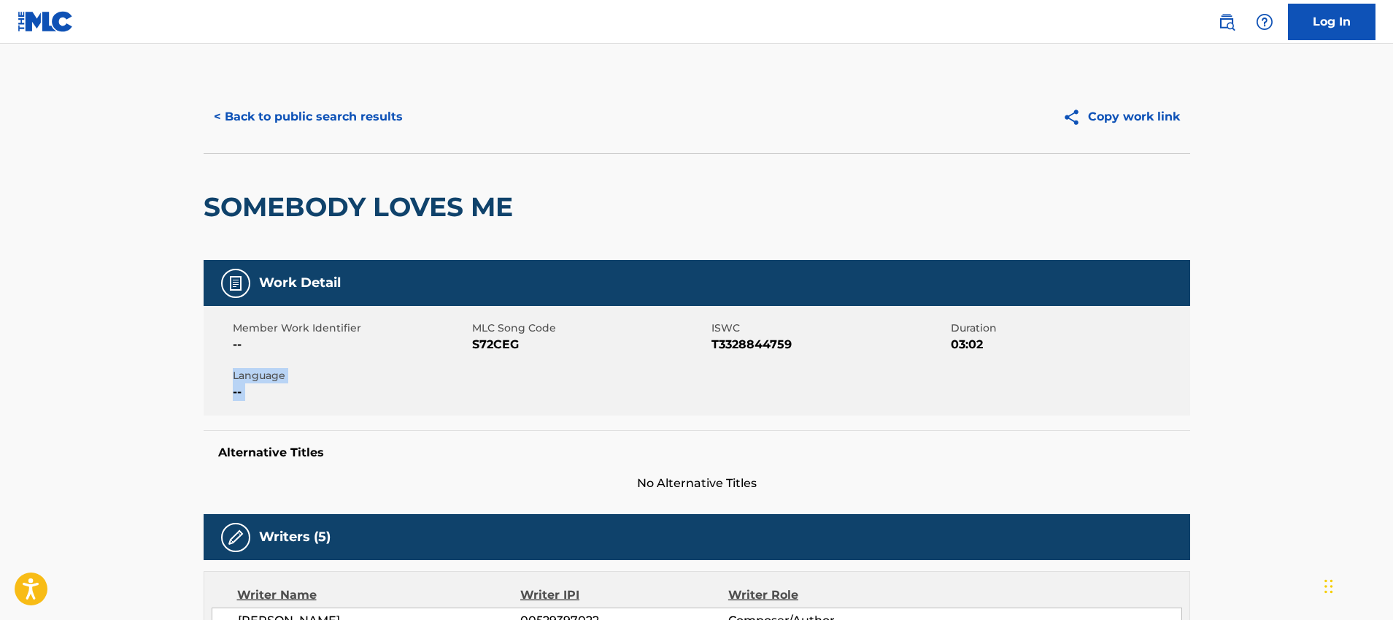
drag, startPoint x: 1126, startPoint y: 410, endPoint x: 1216, endPoint y: 440, distance: 95.3
click at [1187, 413] on div "Member Work Identifier -- MLC Song Code S72CEG ISWC T3328844759 Duration 03:02 …" at bounding box center [697, 360] width 987 height 109
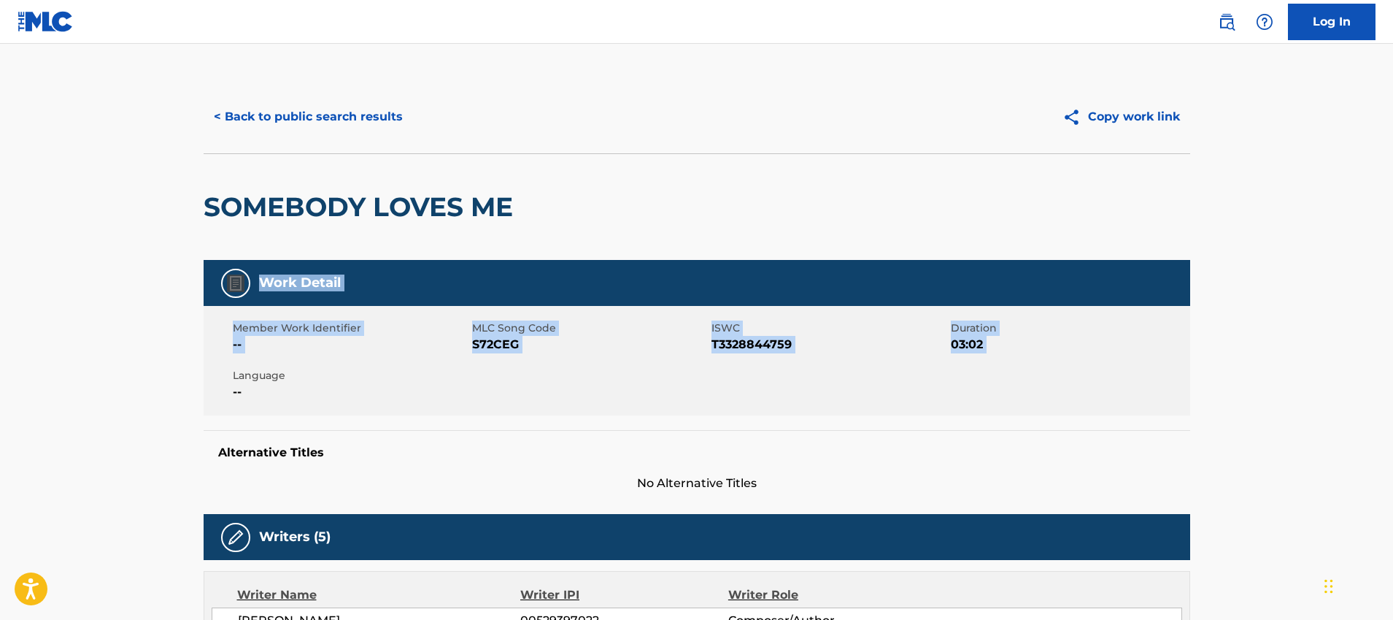
drag, startPoint x: 1187, startPoint y: 413, endPoint x: 1053, endPoint y: 240, distance: 219.0
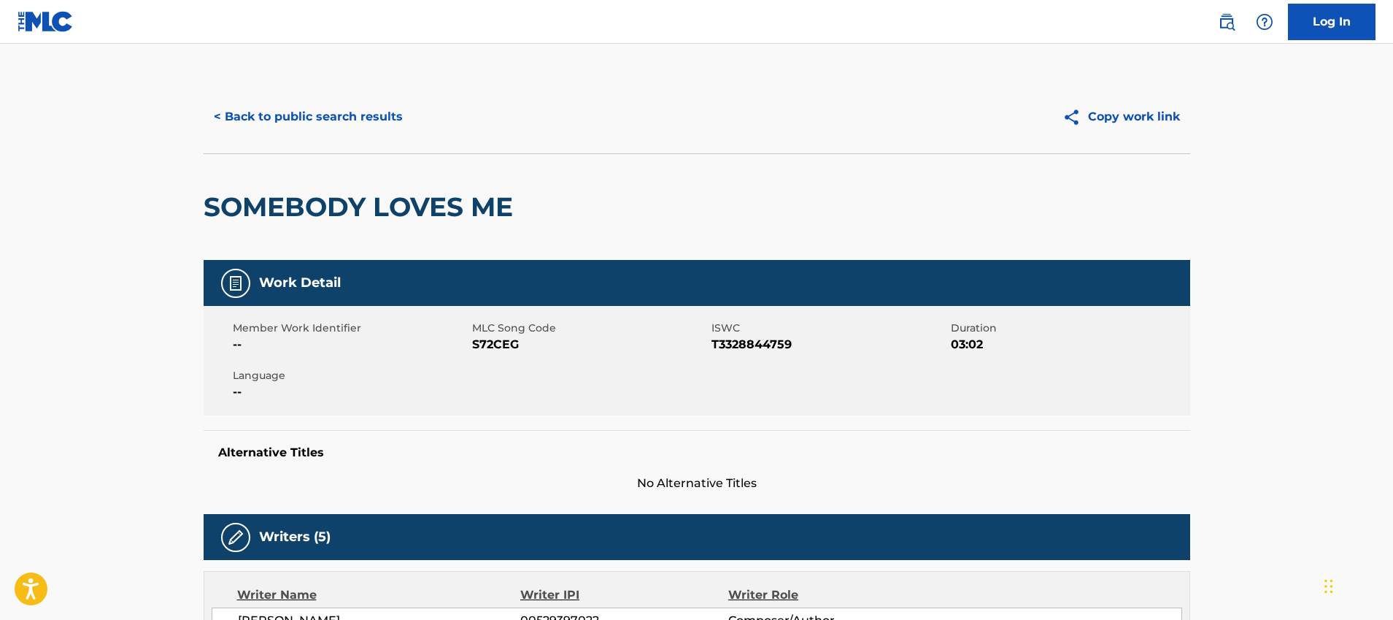
click at [1053, 240] on div "SOMEBODY LOVES ME" at bounding box center [697, 206] width 987 height 107
drag, startPoint x: 1113, startPoint y: 380, endPoint x: 1161, endPoint y: 369, distance: 48.7
click at [1161, 370] on div "Member Work Identifier -- MLC Song Code S72CEG ISWC T3328844759 Duration 03:02 …" at bounding box center [697, 360] width 987 height 109
click at [1161, 369] on div "Member Work Identifier -- MLC Song Code S72CEG ISWC T3328844759 Duration 03:02 …" at bounding box center [697, 360] width 987 height 109
drag, startPoint x: 1154, startPoint y: 405, endPoint x: 1188, endPoint y: 355, distance: 59.9
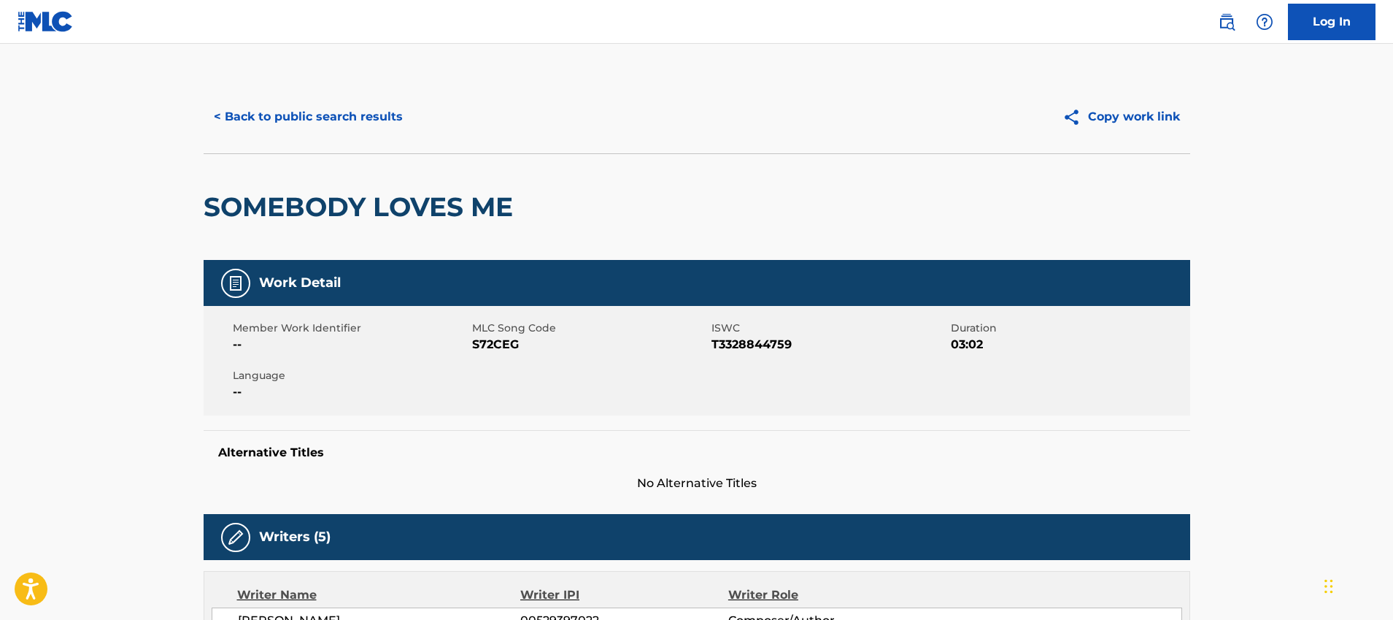
click at [1188, 355] on div "Member Work Identifier -- MLC Song Code S72CEG ISWC T3328844759 Duration 03:02 …" at bounding box center [697, 360] width 987 height 109
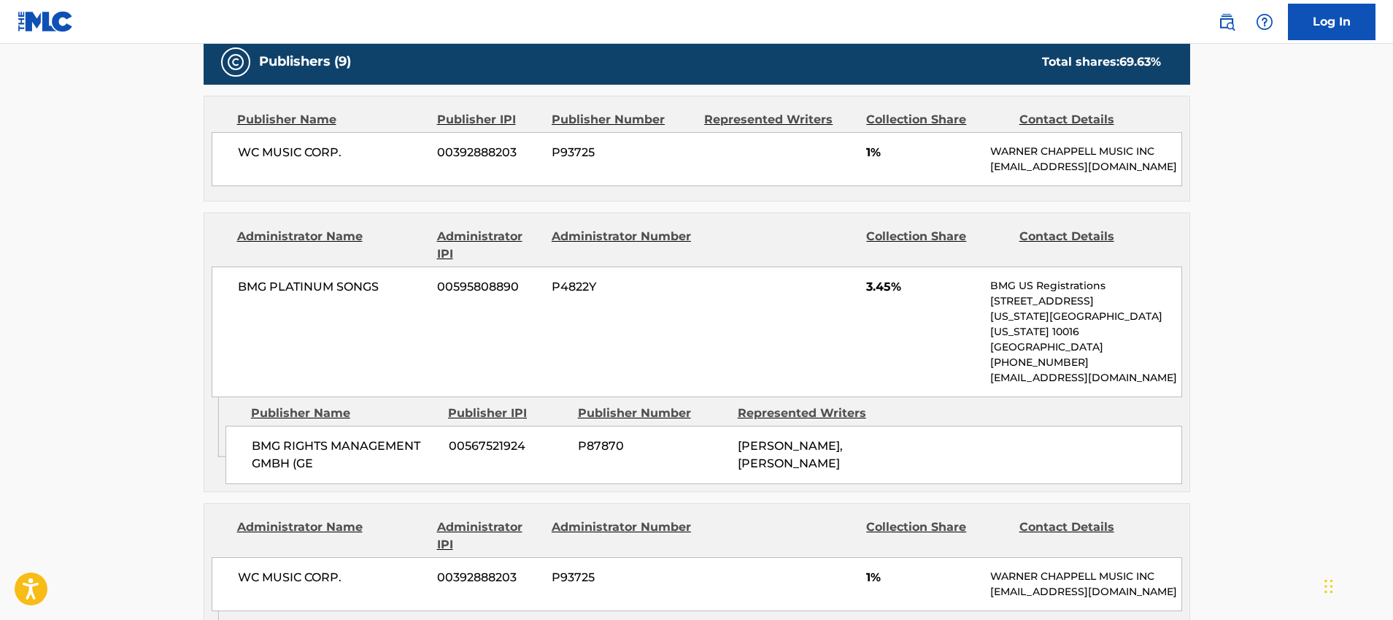
scroll to position [240, 0]
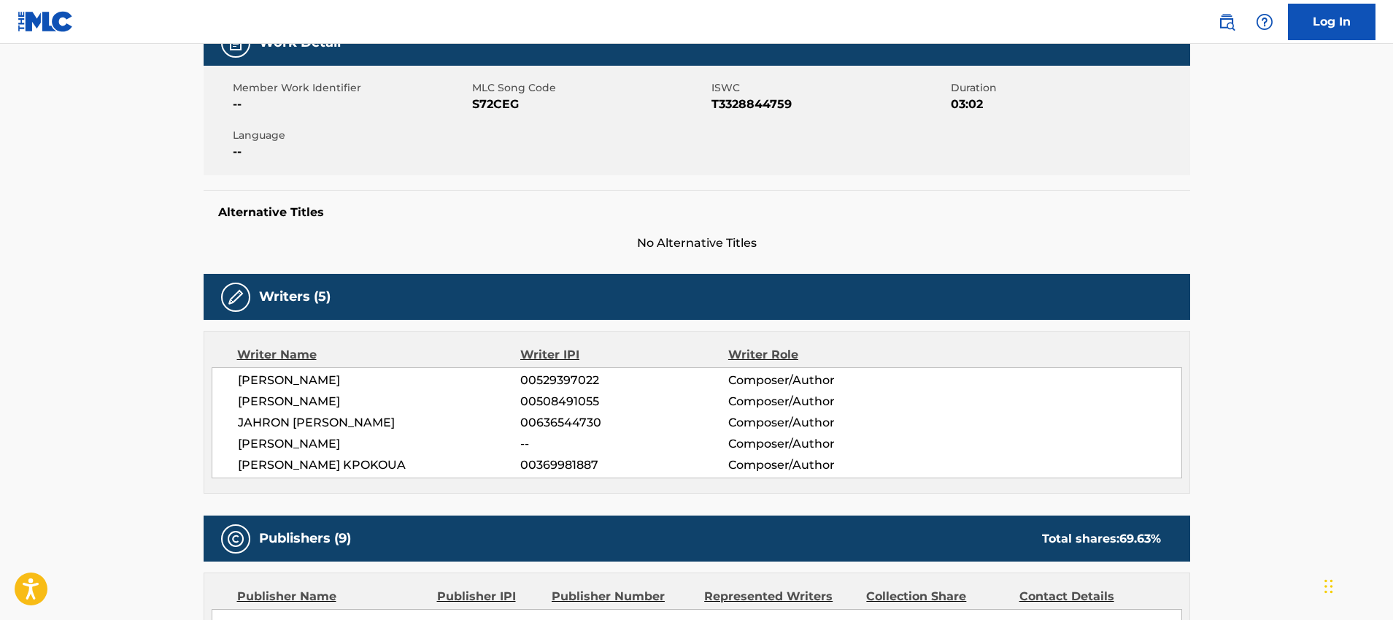
drag, startPoint x: 1041, startPoint y: 341, endPoint x: 891, endPoint y: 245, distance: 178.6
click at [891, 245] on span "No Alternative Titles" at bounding box center [697, 243] width 987 height 18
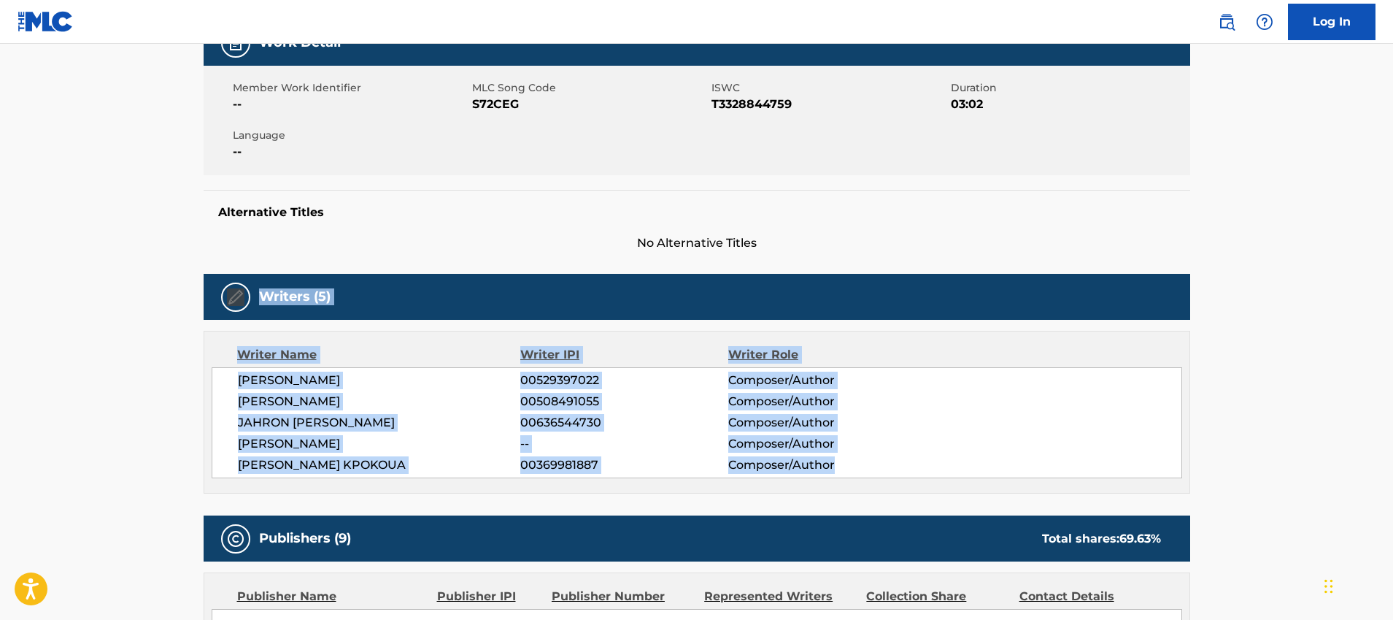
drag, startPoint x: 891, startPoint y: 245, endPoint x: 1204, endPoint y: 459, distance: 379.6
drag, startPoint x: 1204, startPoint y: 459, endPoint x: 1125, endPoint y: 264, distance: 210.2
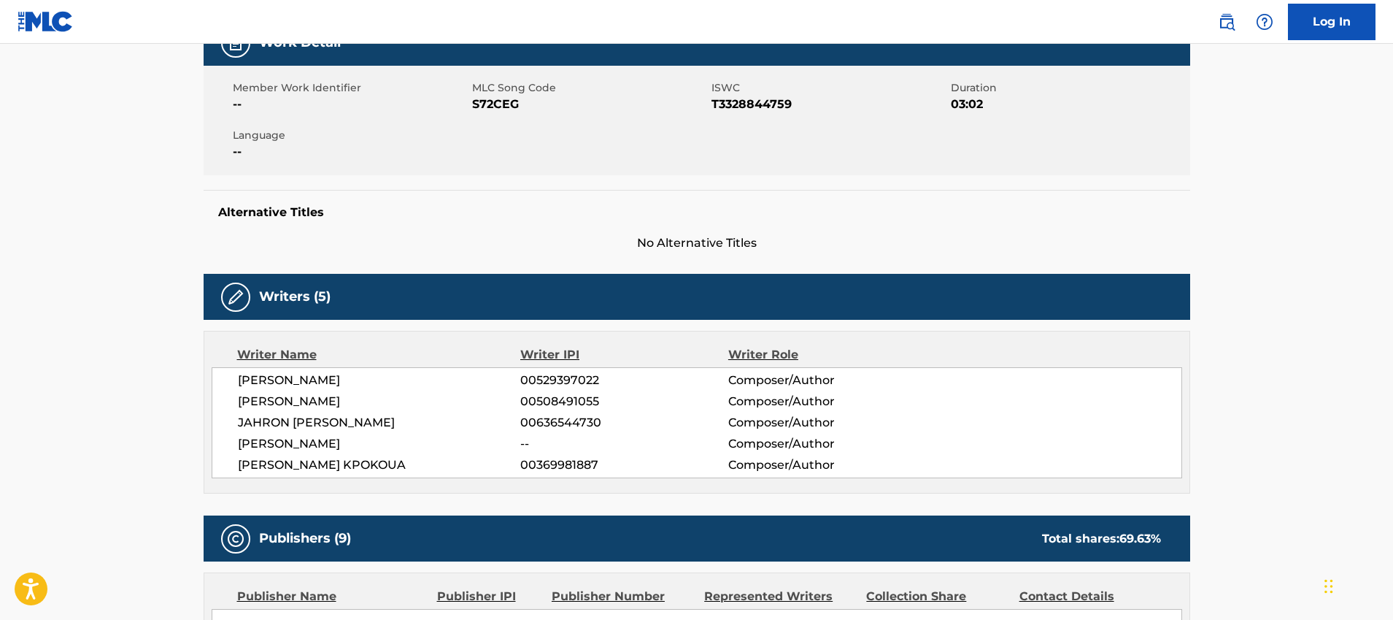
click at [1142, 236] on span "No Alternative Titles" at bounding box center [697, 243] width 987 height 18
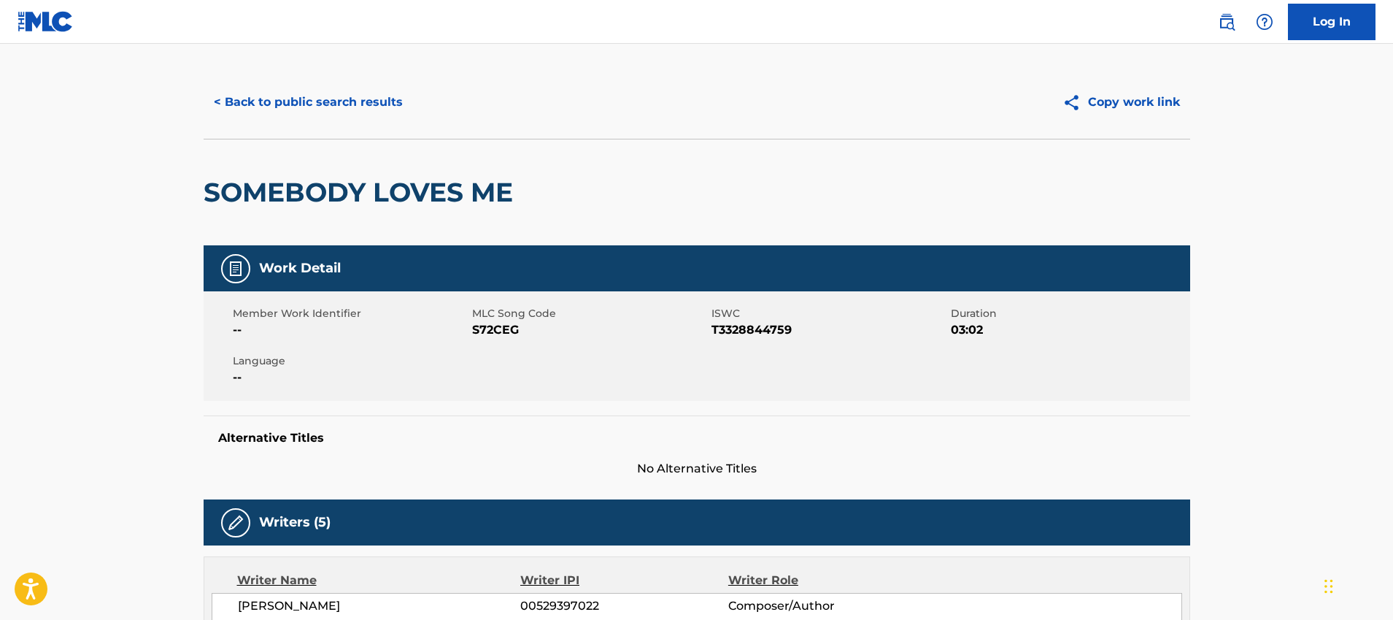
scroll to position [0, 0]
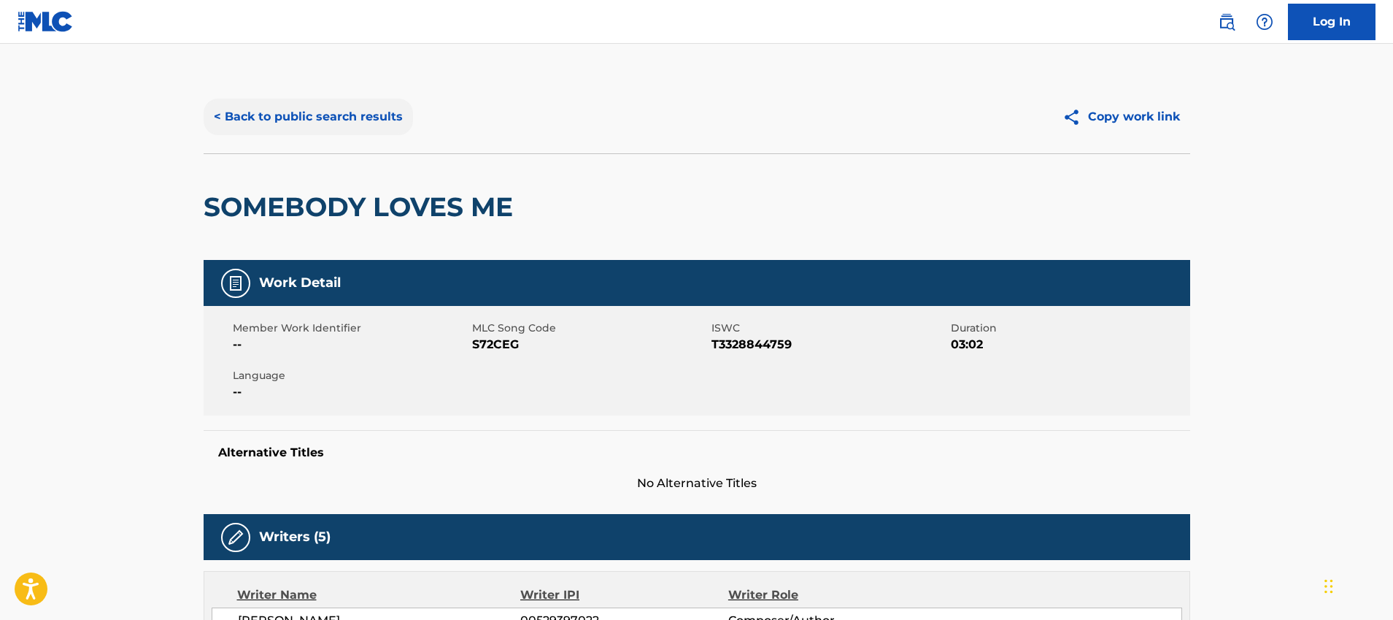
click at [372, 118] on button "< Back to public search results" at bounding box center [308, 117] width 209 height 36
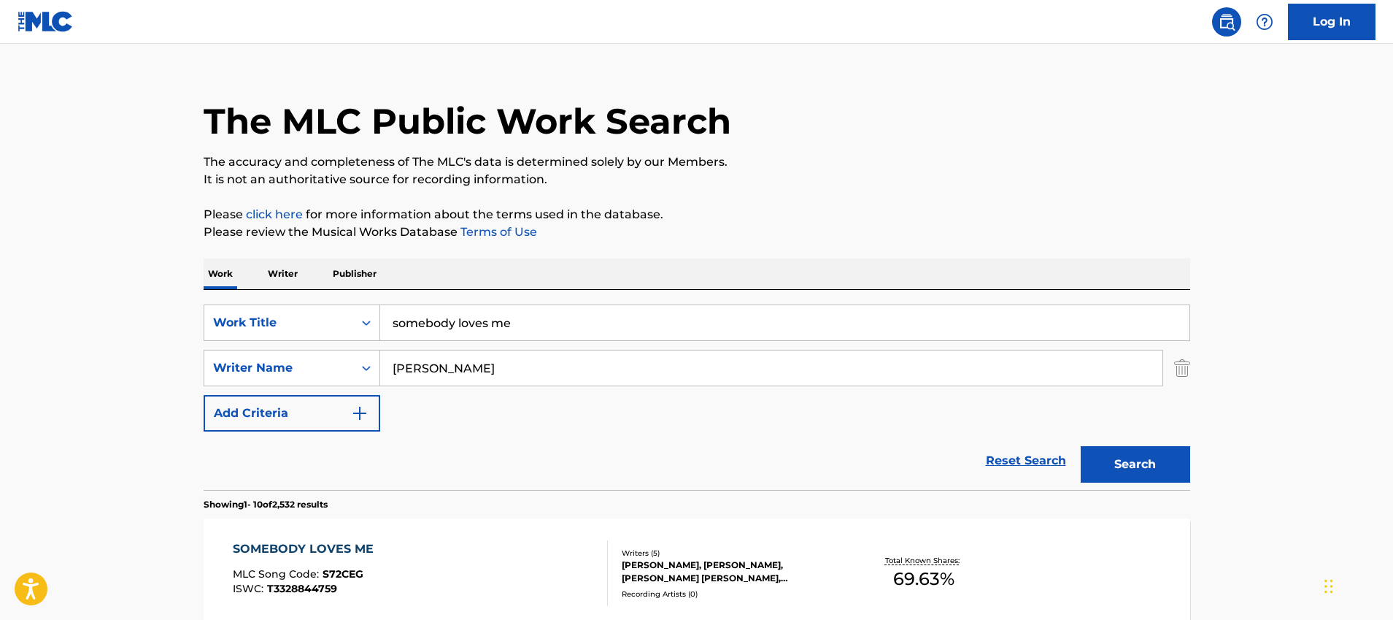
scroll to position [30, 0]
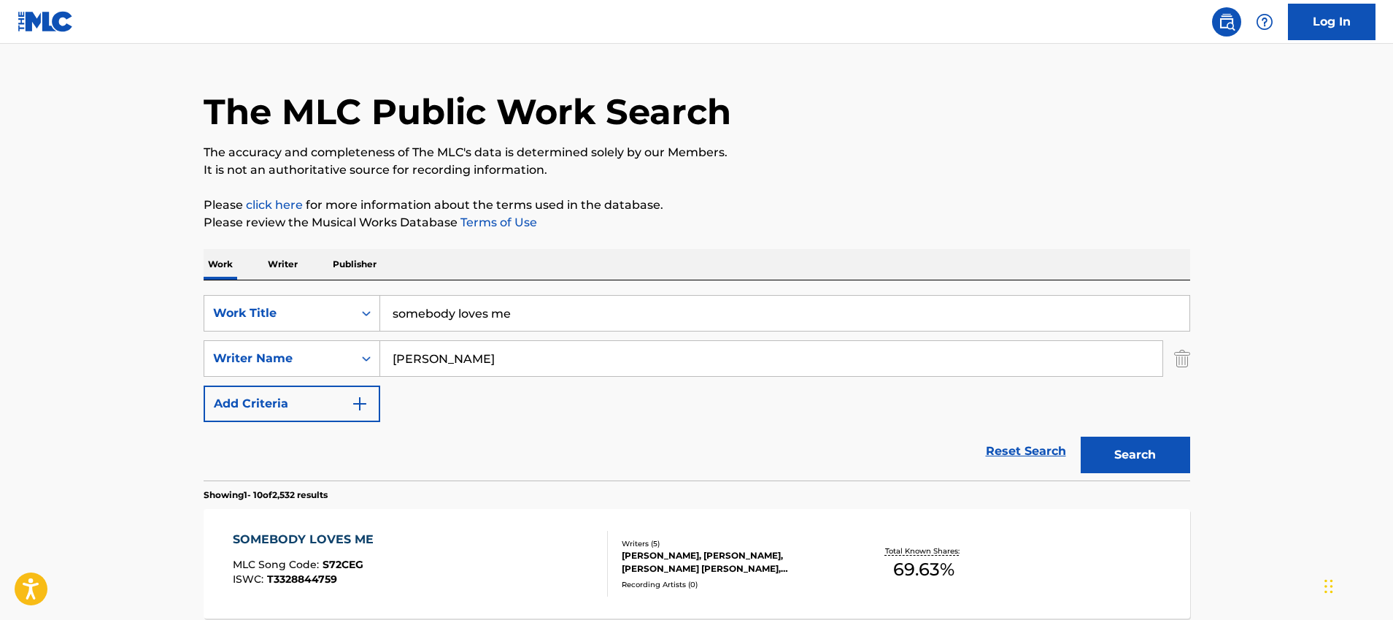
click at [593, 313] on input "somebody loves me" at bounding box center [784, 313] width 809 height 35
type input "spider-man"
click at [1081, 436] on button "Search" at bounding box center [1135, 454] width 109 height 36
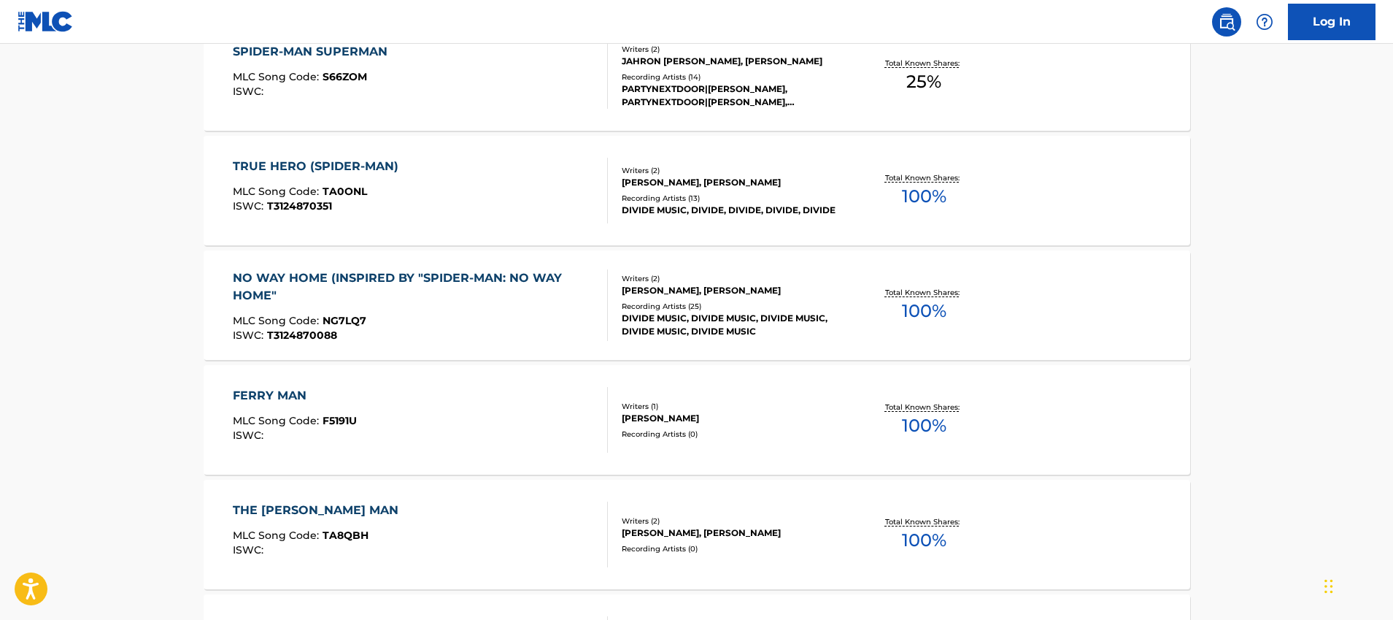
scroll to position [216, 0]
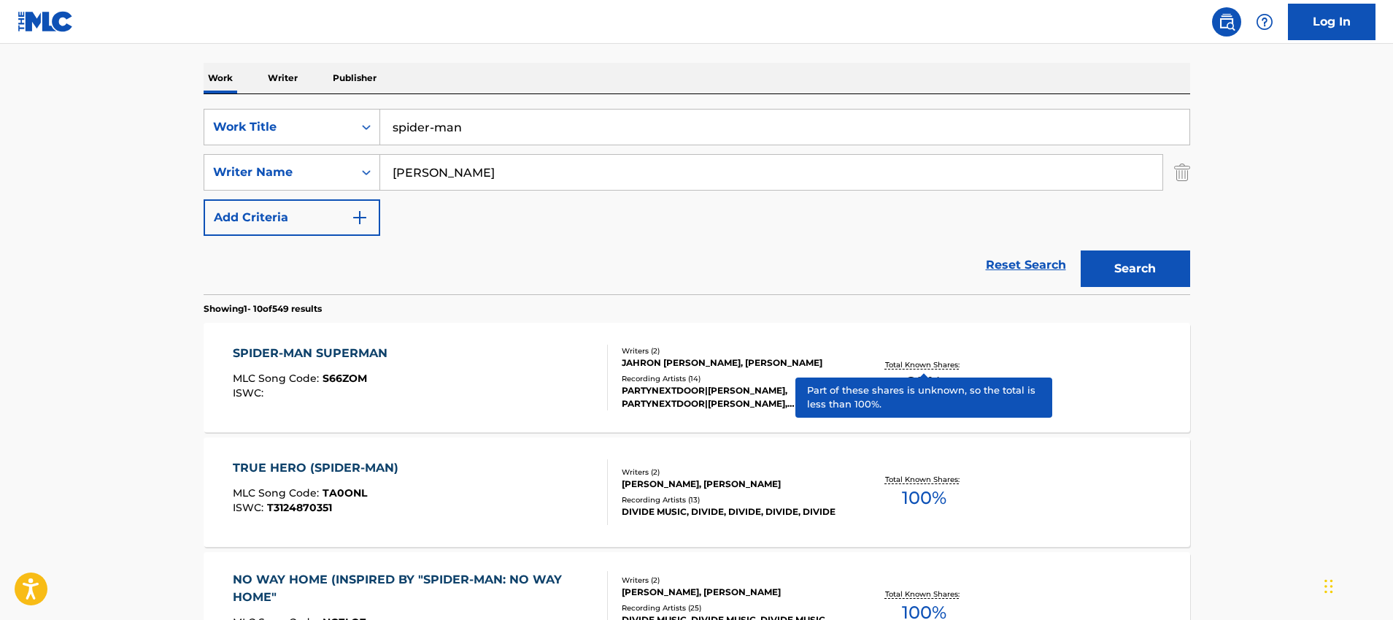
click at [946, 364] on p "Total Known Shares:" at bounding box center [924, 364] width 78 height 11
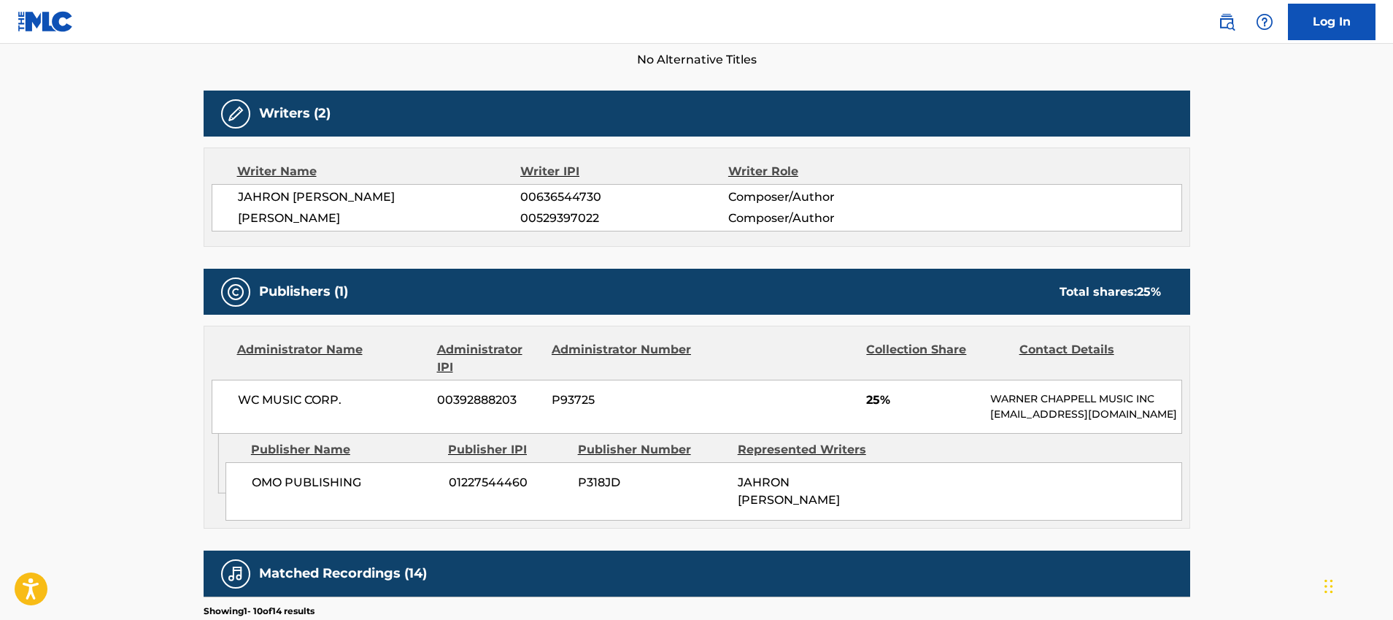
scroll to position [426, 0]
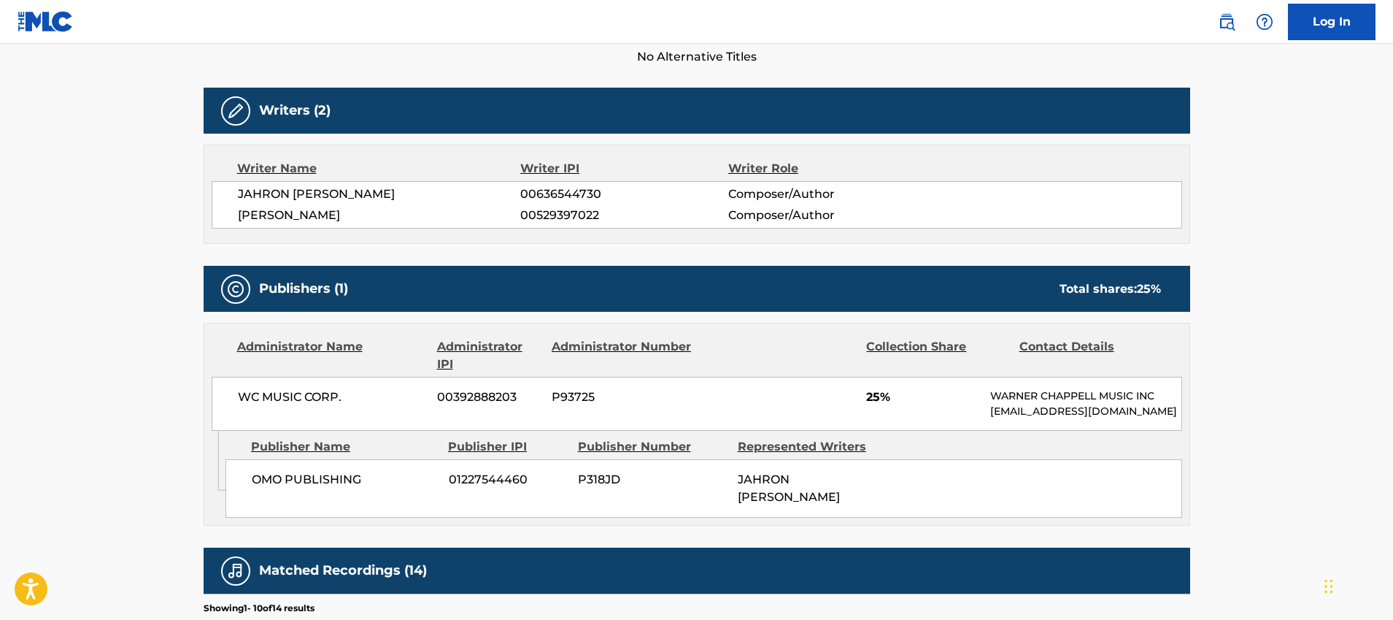
drag, startPoint x: 901, startPoint y: 507, endPoint x: 1246, endPoint y: 347, distance: 380.8
click at [1246, 347] on main "< Back to public search results Copy work link SPIDER-MAN SUPERMAN Work Detail …" at bounding box center [696, 355] width 1393 height 1474
drag, startPoint x: 1071, startPoint y: 513, endPoint x: 1138, endPoint y: 509, distance: 67.3
click at [1138, 509] on div "OMO PUBLISHING 01227544460 P318JD [PERSON_NAME]" at bounding box center [704, 488] width 957 height 58
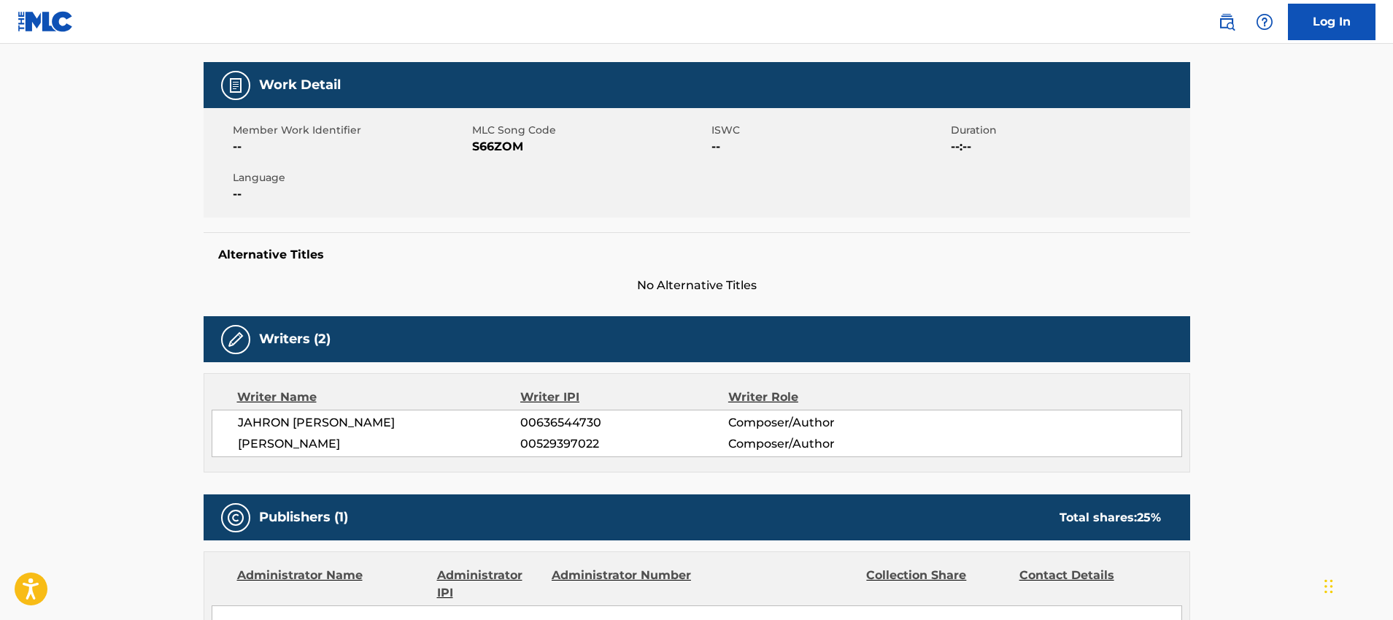
scroll to position [0, 0]
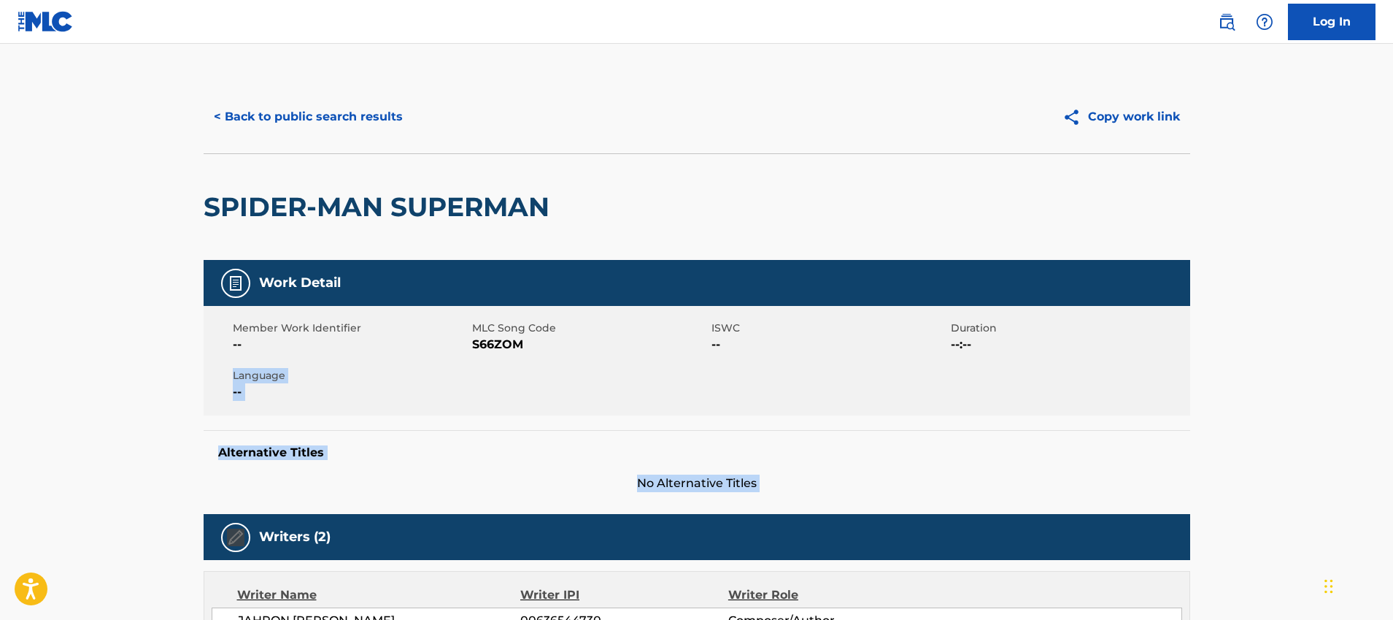
drag, startPoint x: 1080, startPoint y: 377, endPoint x: 1161, endPoint y: 516, distance: 160.9
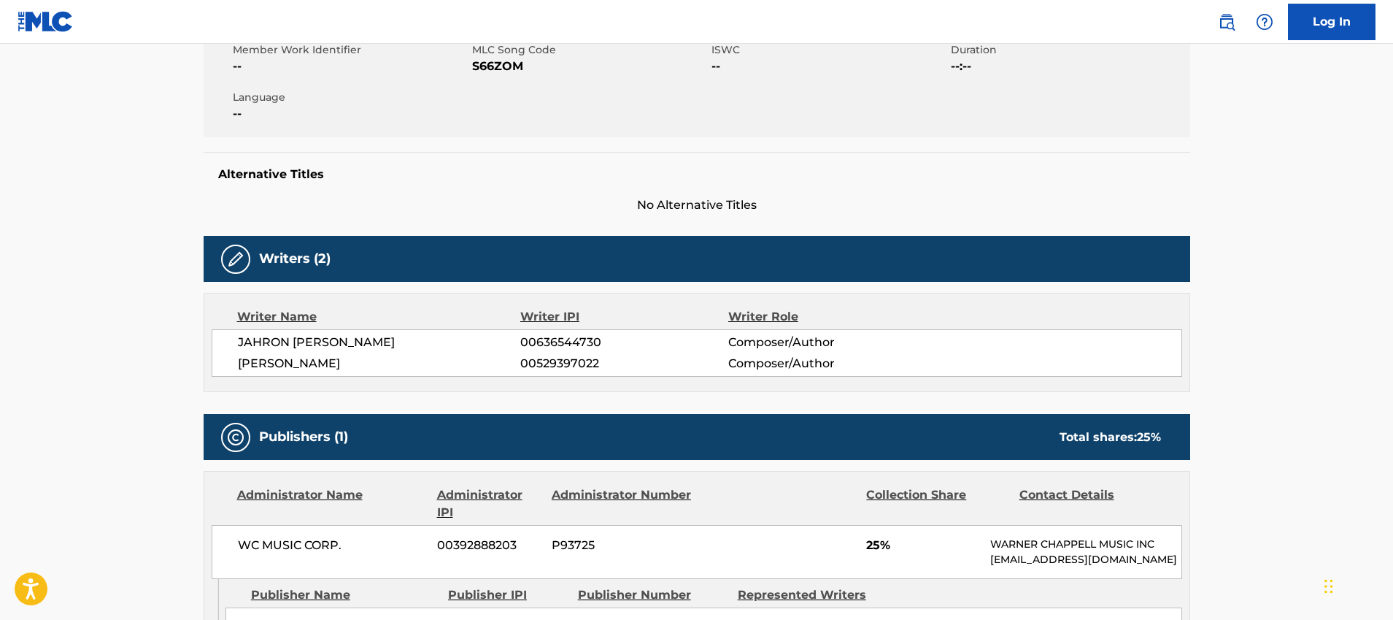
scroll to position [412, 0]
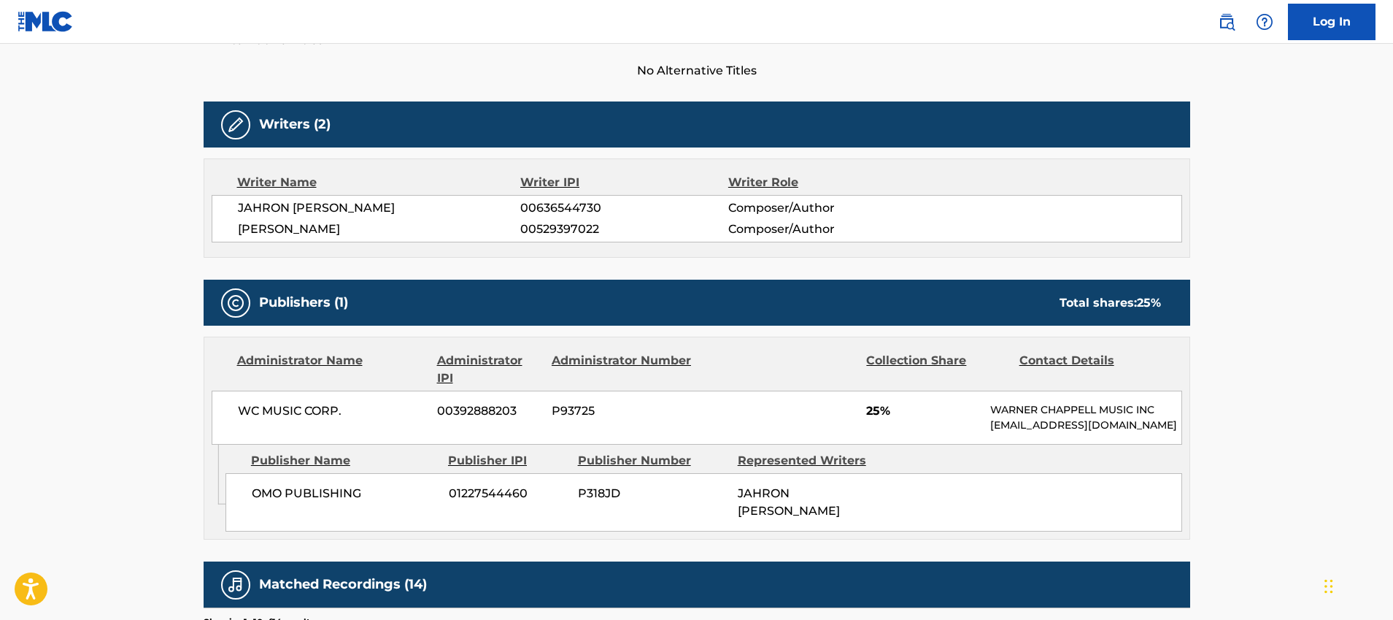
drag, startPoint x: 740, startPoint y: 508, endPoint x: 829, endPoint y: 533, distance: 92.4
click at [829, 520] on div "JAHRON [PERSON_NAME]" at bounding box center [812, 502] width 149 height 35
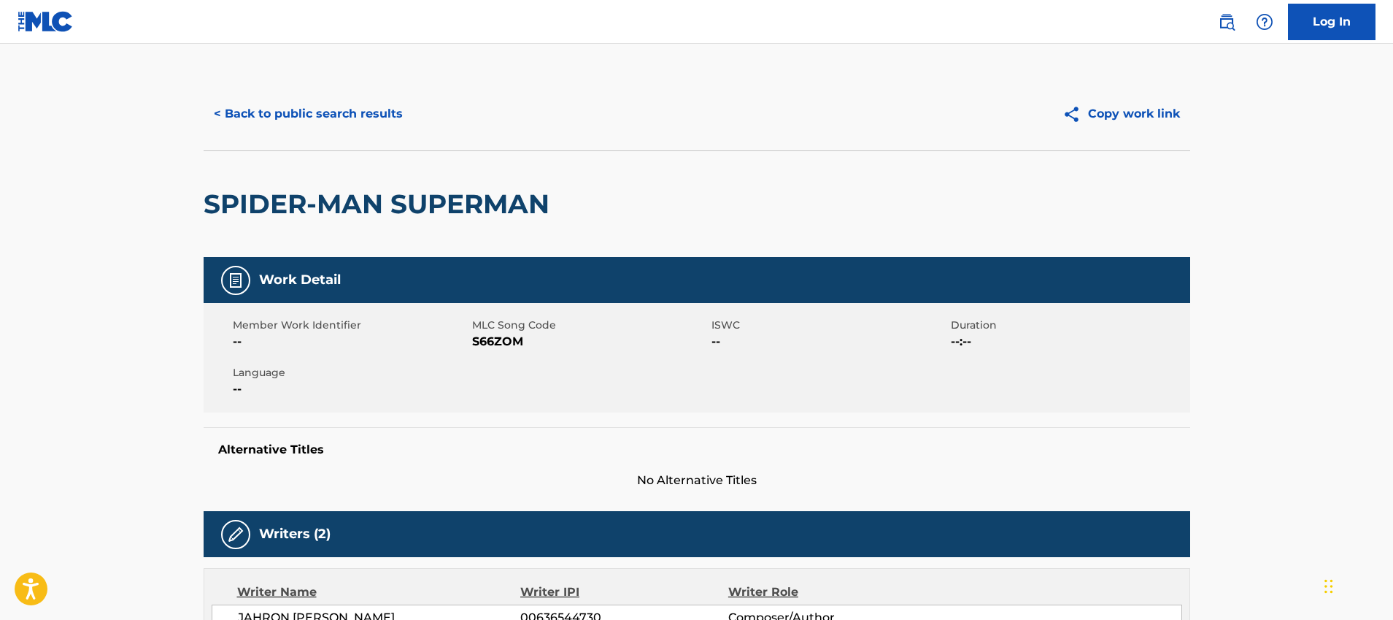
scroll to position [0, 0]
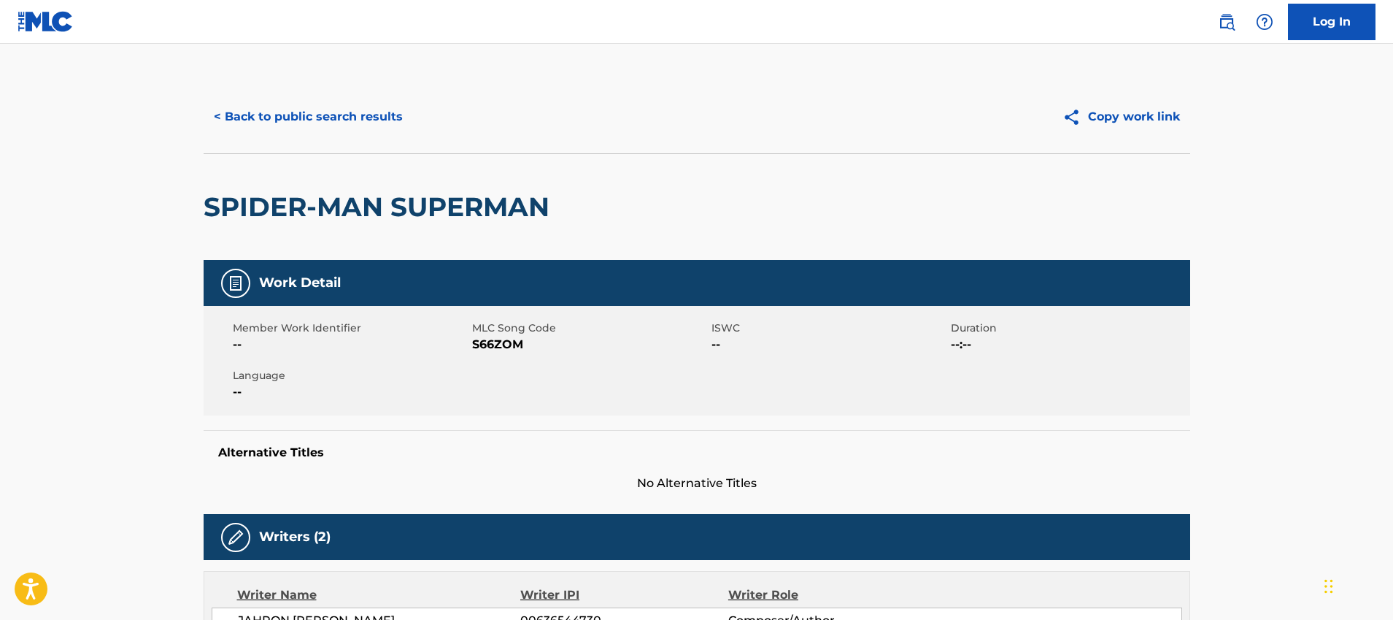
click at [434, 164] on div "SPIDER-MAN SUPERMAN" at bounding box center [380, 207] width 353 height 106
click at [360, 132] on button "< Back to public search results" at bounding box center [308, 117] width 209 height 36
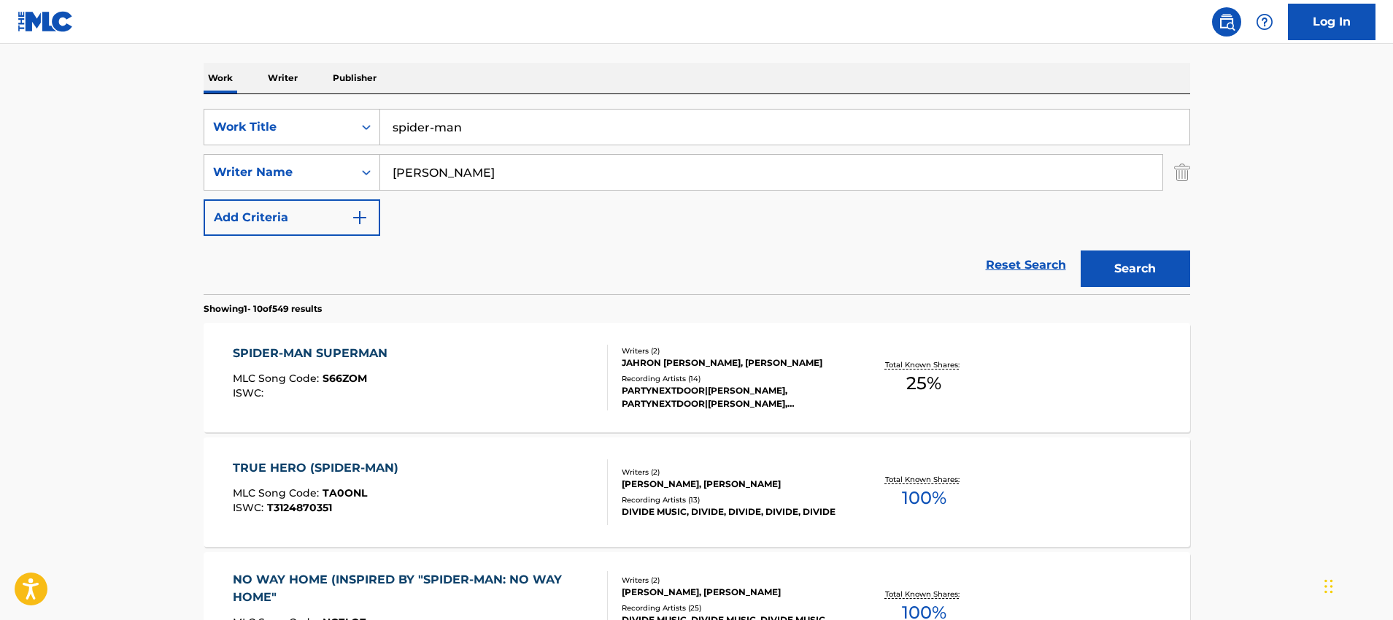
scroll to position [84, 0]
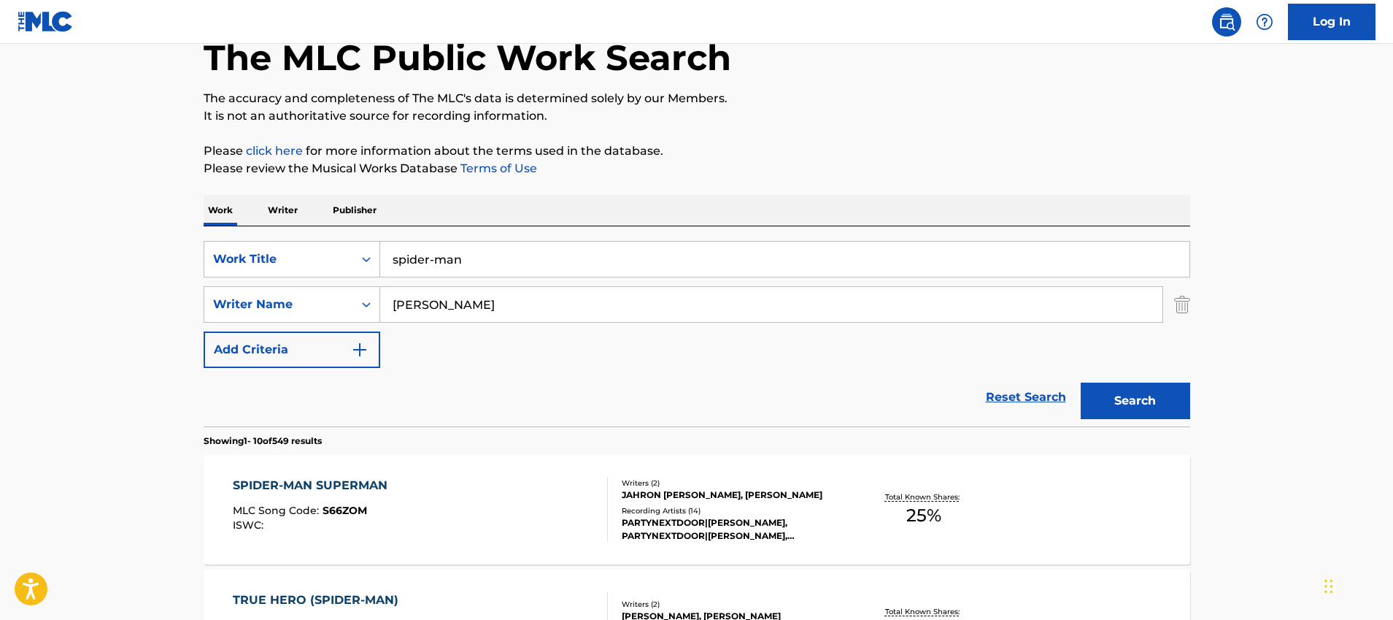
click at [680, 264] on input "spider-man" at bounding box center [784, 259] width 809 height 35
click at [746, 382] on div "Reset Search Search" at bounding box center [697, 397] width 987 height 58
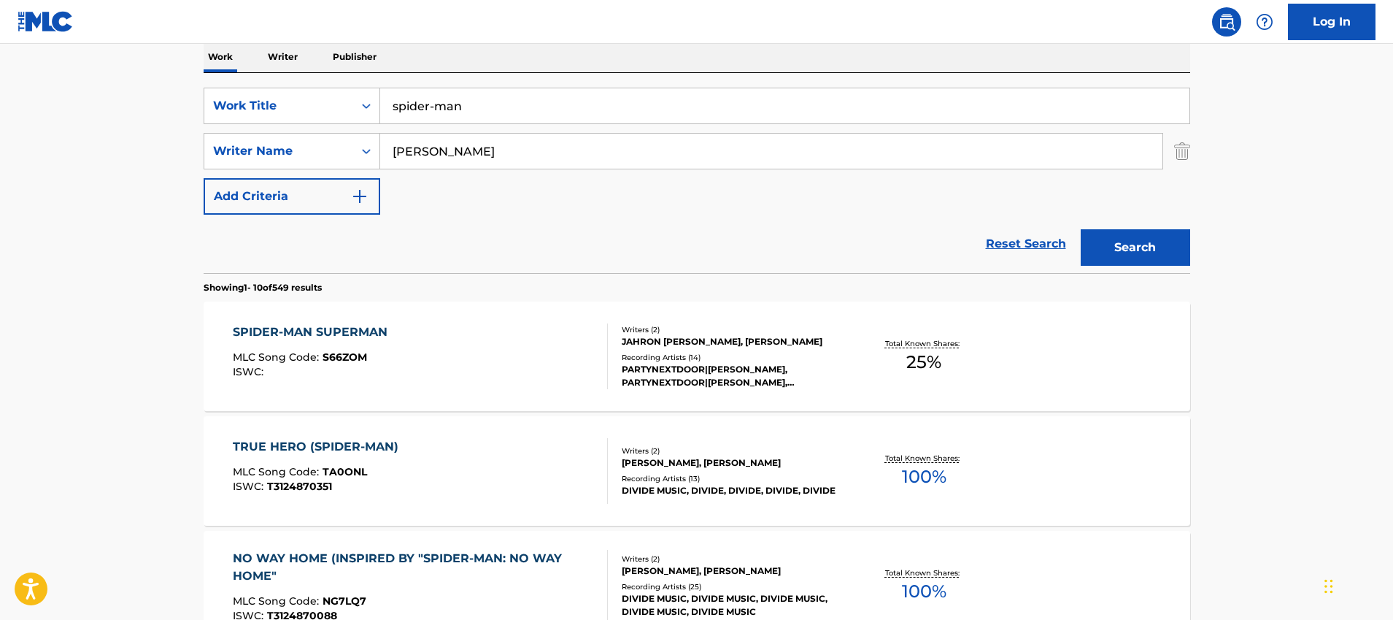
scroll to position [0, 0]
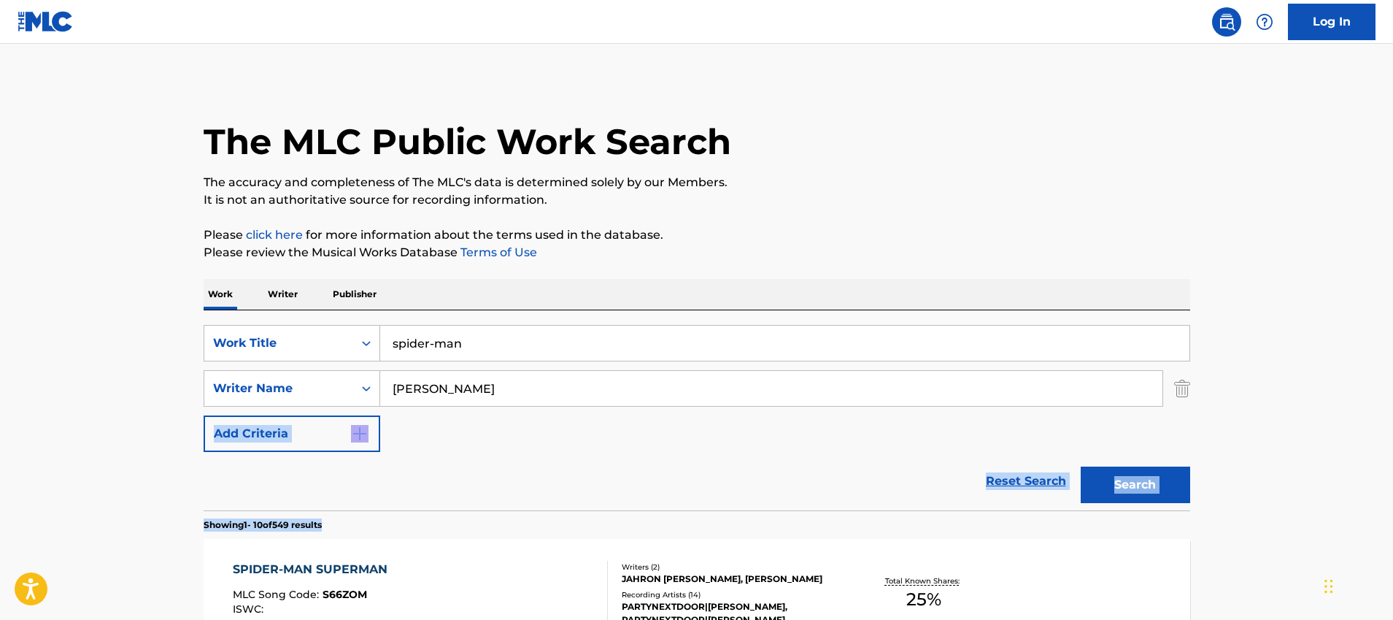
drag, startPoint x: 1173, startPoint y: 423, endPoint x: 1274, endPoint y: 523, distance: 143.0
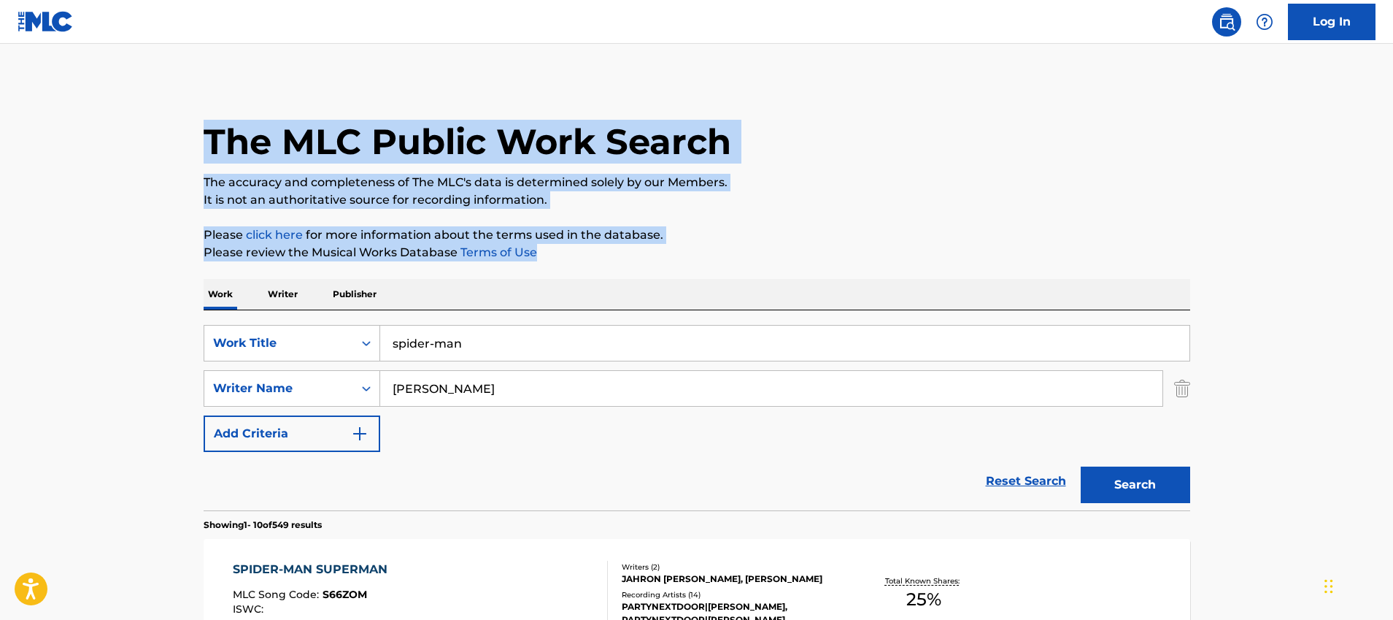
drag, startPoint x: 590, startPoint y: 87, endPoint x: 712, endPoint y: 255, distance: 207.5
click at [712, 255] on p "Please review the Musical Works Database Terms of Use" at bounding box center [697, 253] width 987 height 18
drag, startPoint x: 712, startPoint y: 254, endPoint x: 717, endPoint y: 74, distance: 179.6
